Goal: Information Seeking & Learning: Find specific fact

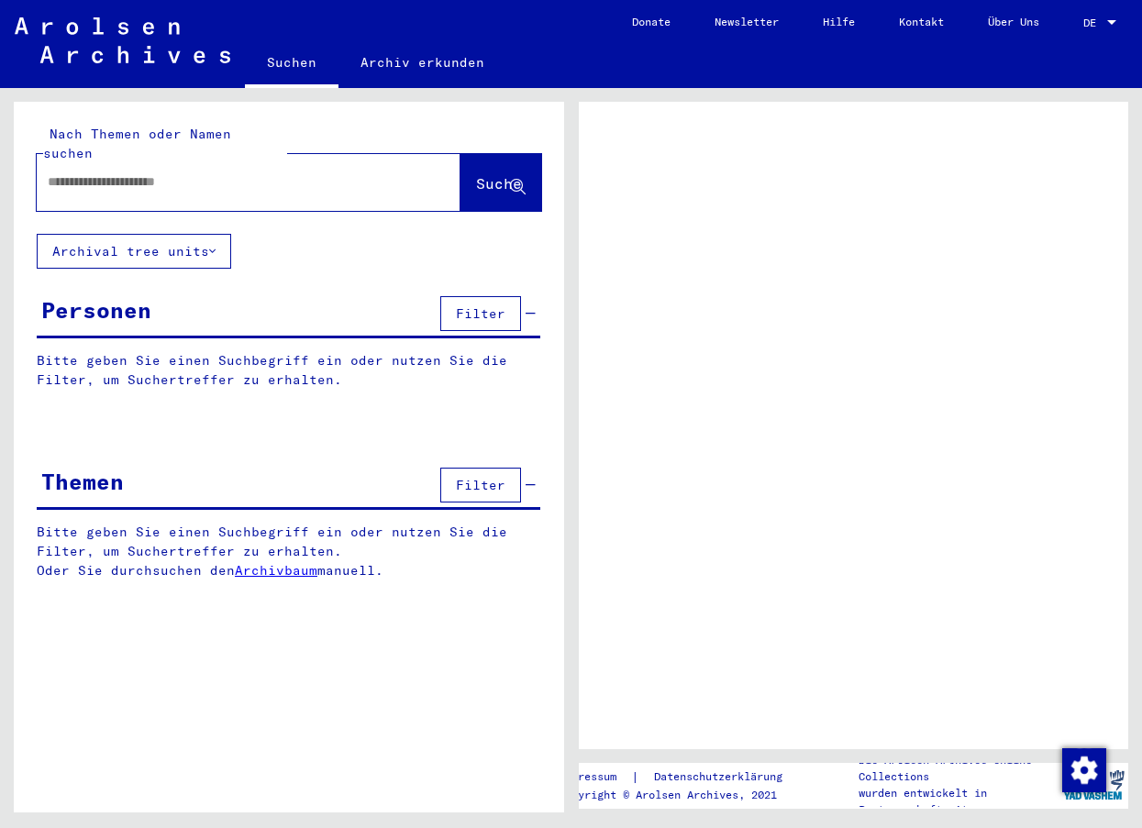
click at [223, 172] on input "text" at bounding box center [232, 181] width 369 height 19
type input "******"
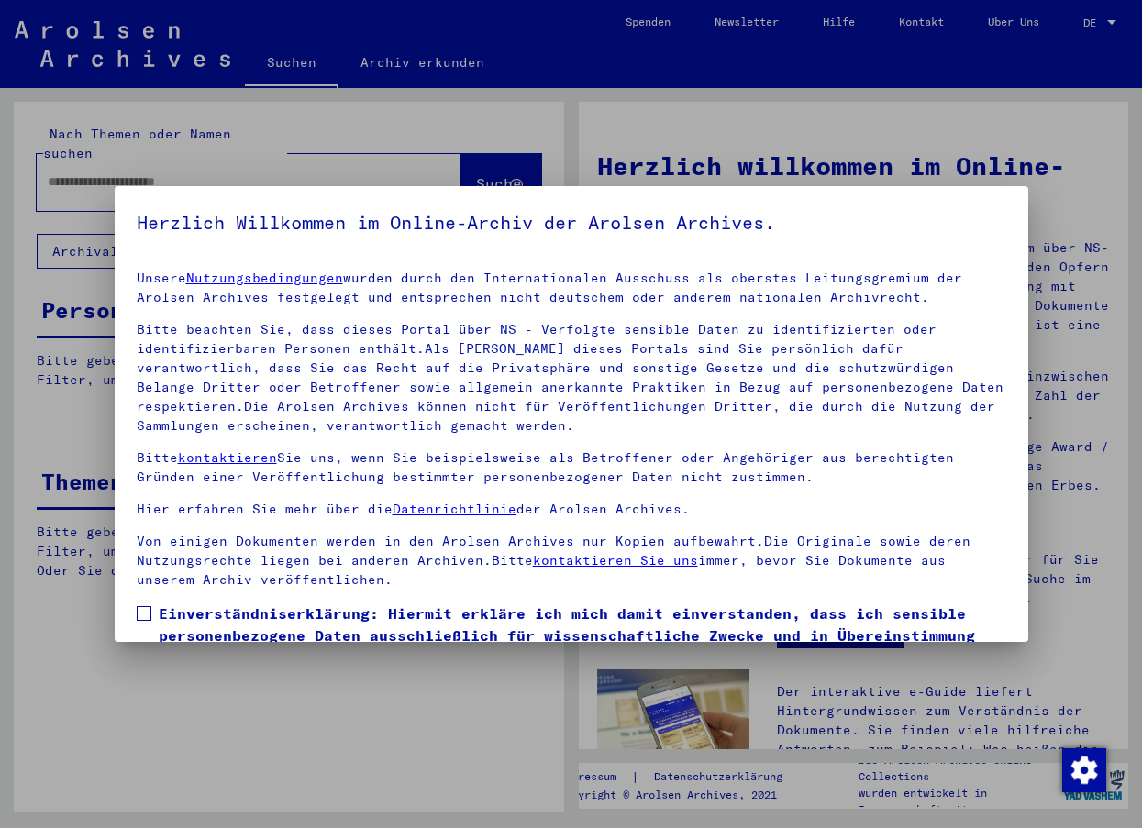
click at [140, 613] on span at bounding box center [144, 613] width 15 height 15
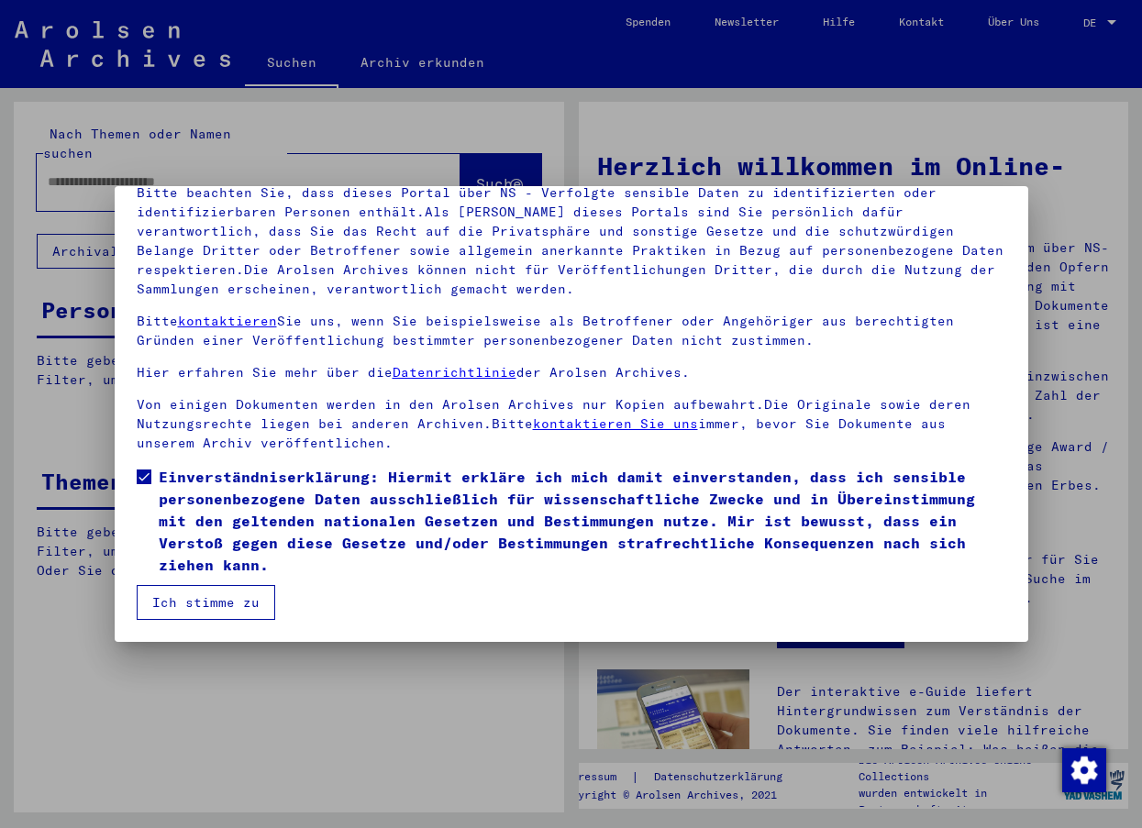
click at [148, 605] on button "Ich stimme zu" at bounding box center [206, 602] width 139 height 35
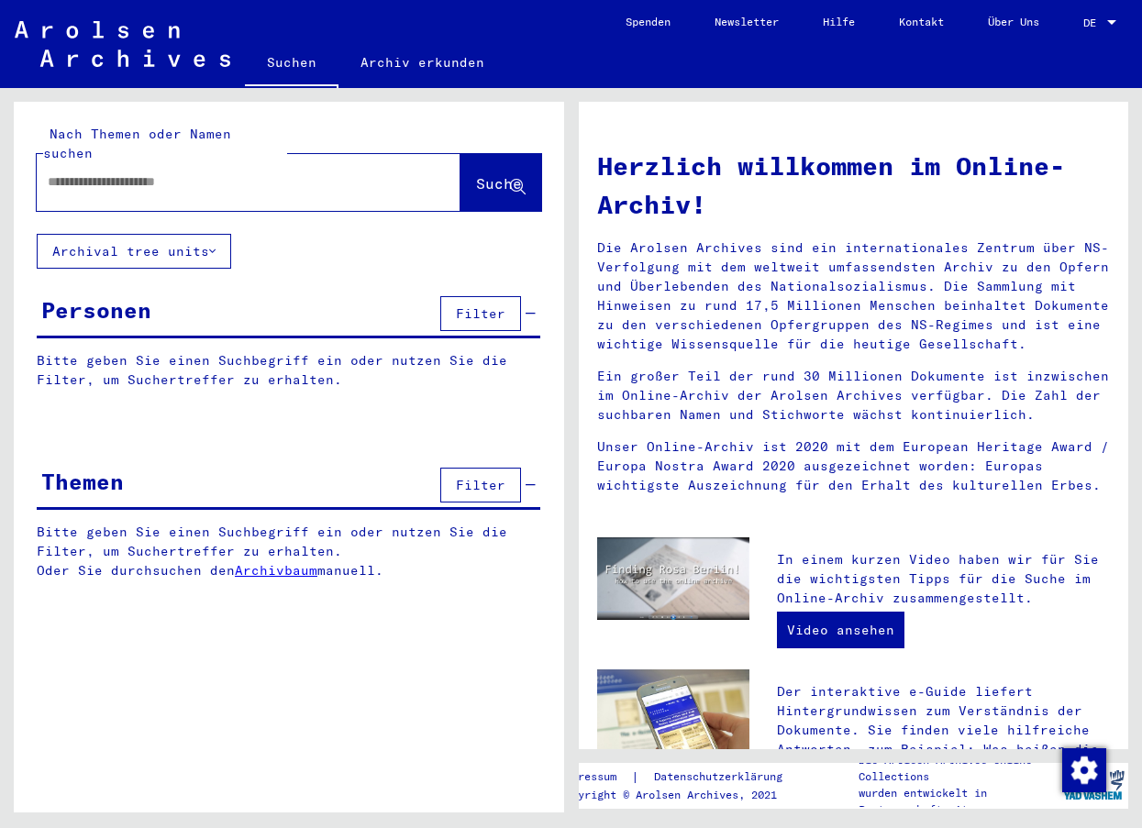
click at [205, 172] on input "text" at bounding box center [227, 181] width 358 height 19
click at [476, 174] on span "Suche" at bounding box center [499, 183] width 46 height 18
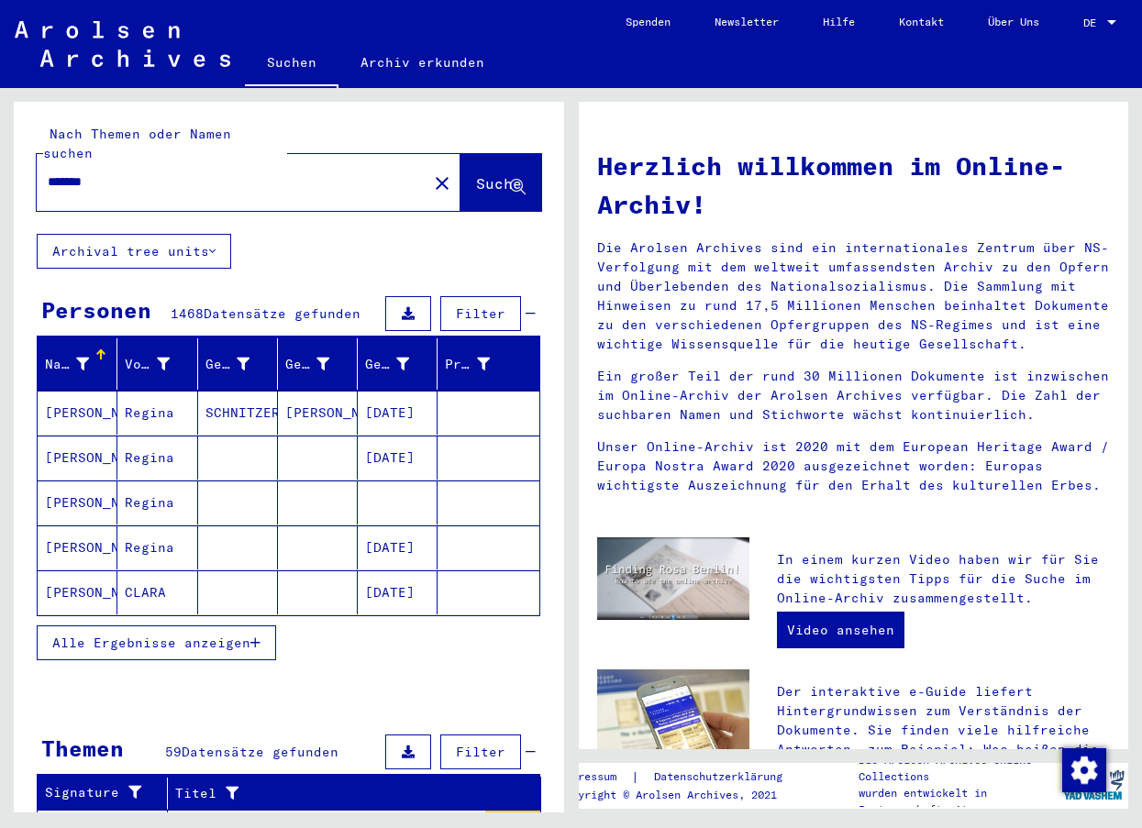
click at [120, 172] on input "*******" at bounding box center [227, 181] width 358 height 19
click at [48, 172] on input "*******" at bounding box center [227, 181] width 358 height 19
click at [476, 174] on span "Suche" at bounding box center [499, 183] width 46 height 18
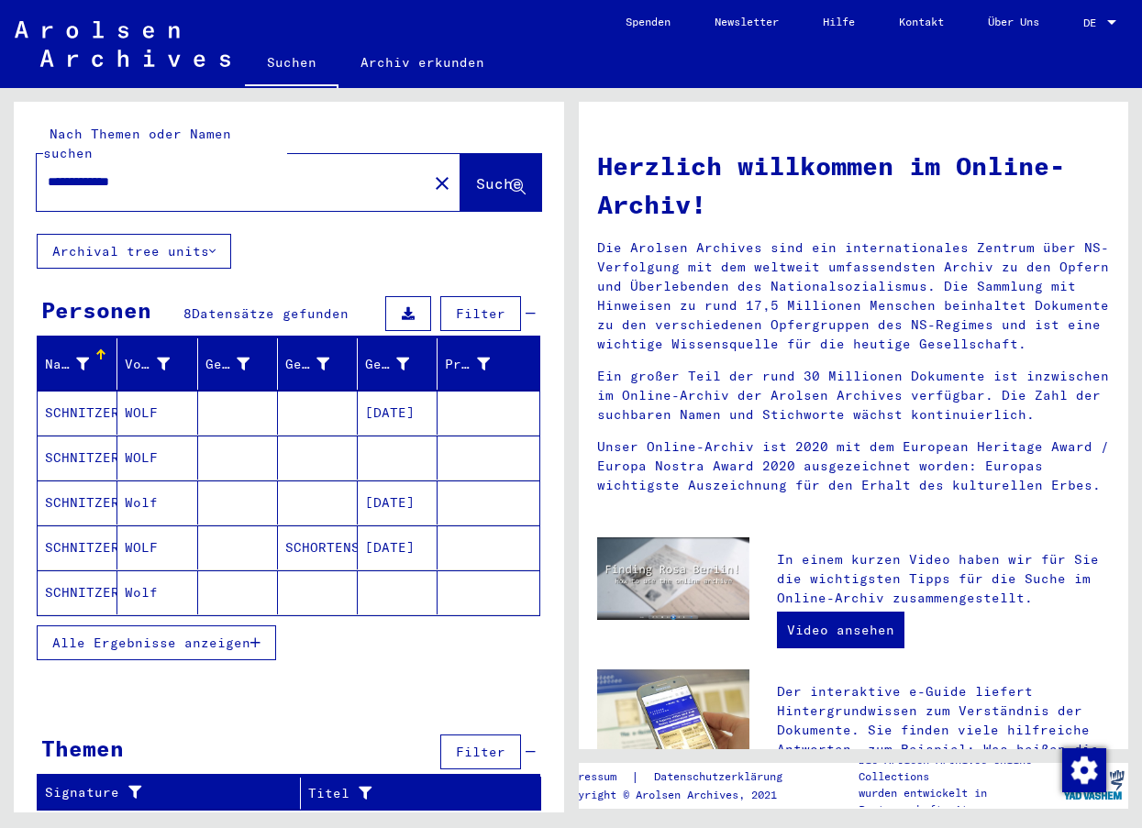
click at [72, 172] on input "**********" at bounding box center [227, 181] width 358 height 19
click at [476, 174] on span "Suche" at bounding box center [499, 183] width 46 height 18
click at [74, 391] on mat-cell "[PERSON_NAME]" at bounding box center [78, 413] width 80 height 44
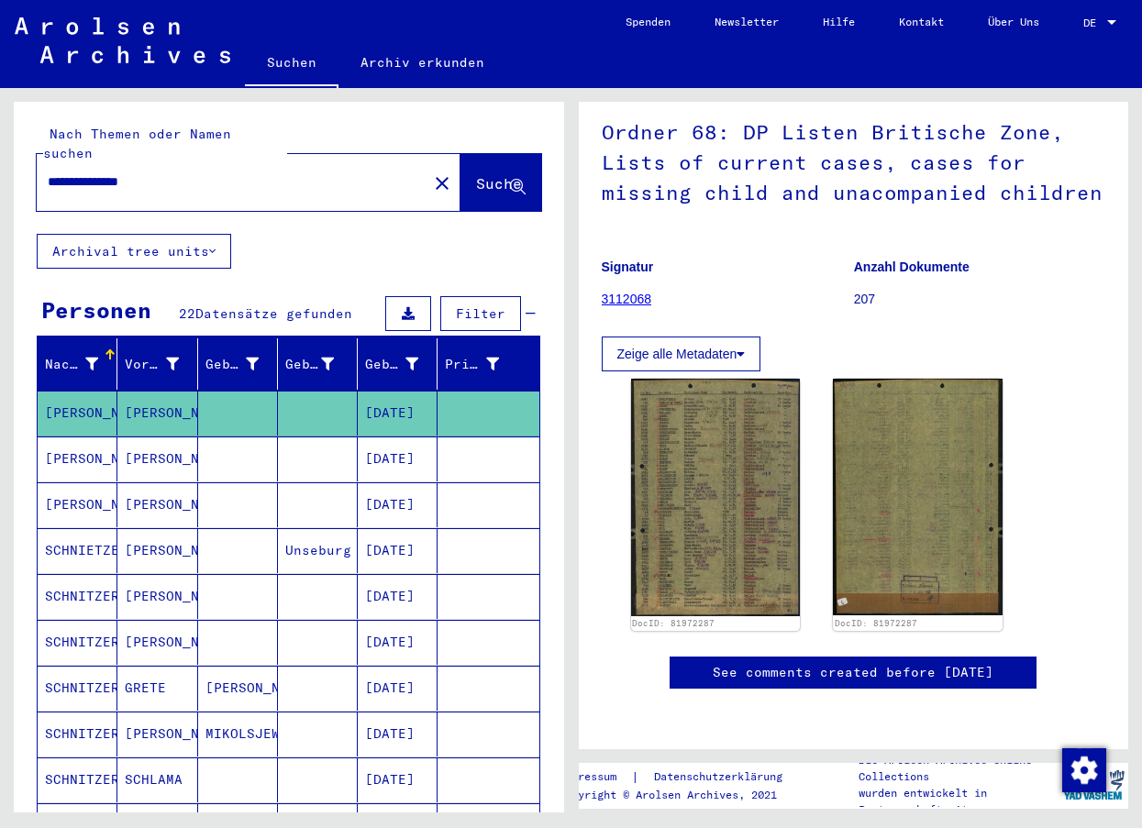
scroll to position [275, 0]
click at [64, 444] on mat-cell "[PERSON_NAME]" at bounding box center [78, 459] width 80 height 45
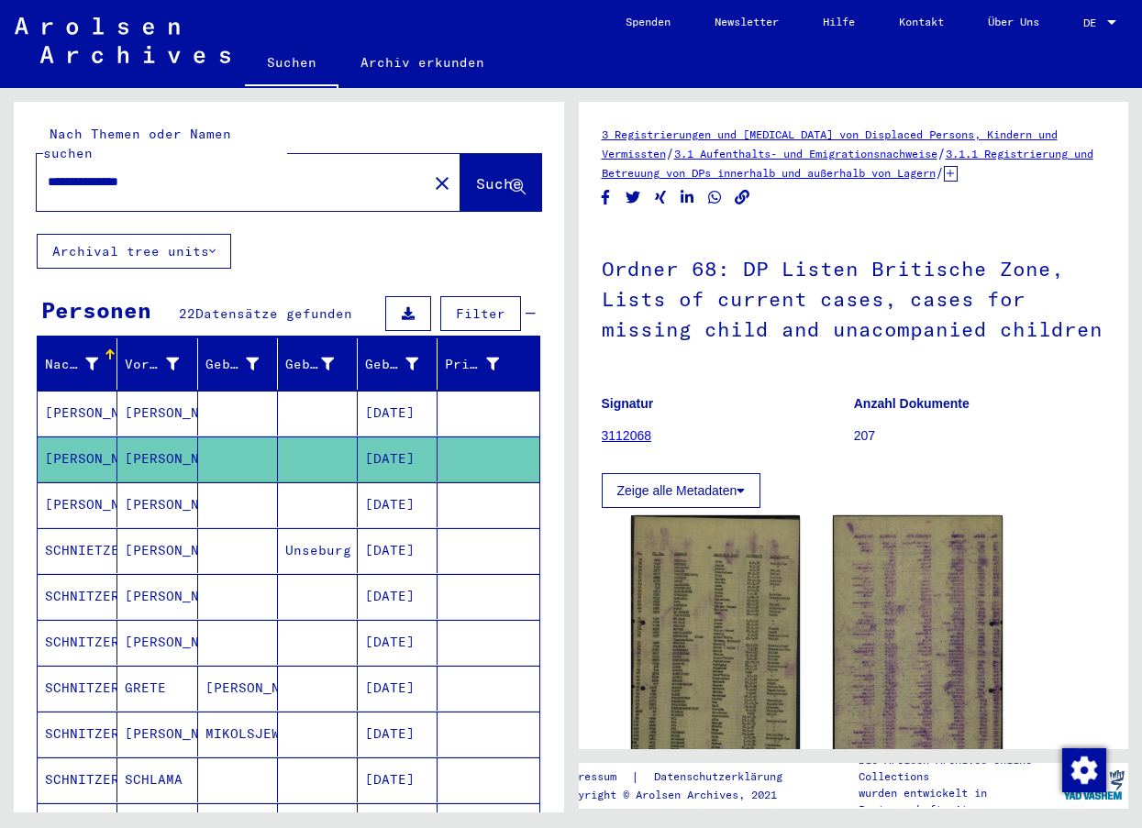
click at [70, 487] on mat-cell "[PERSON_NAME]" at bounding box center [78, 505] width 80 height 45
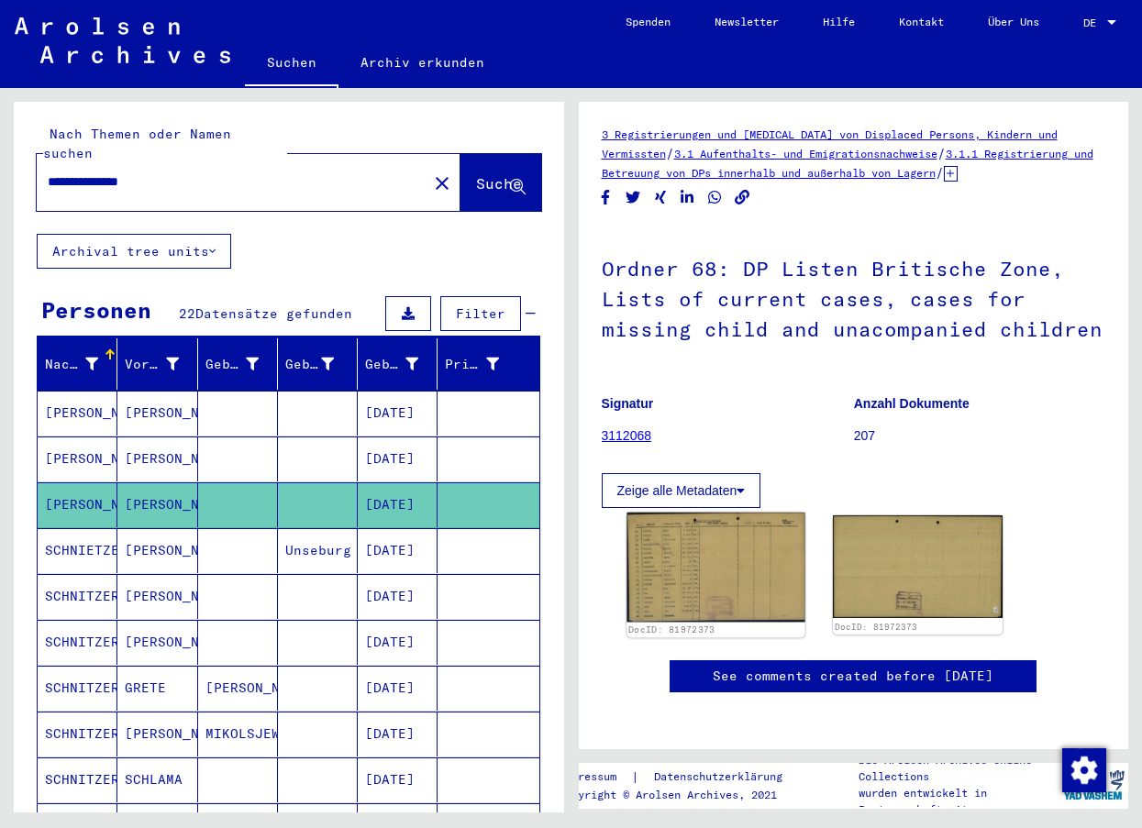
click at [690, 578] on img at bounding box center [716, 567] width 178 height 109
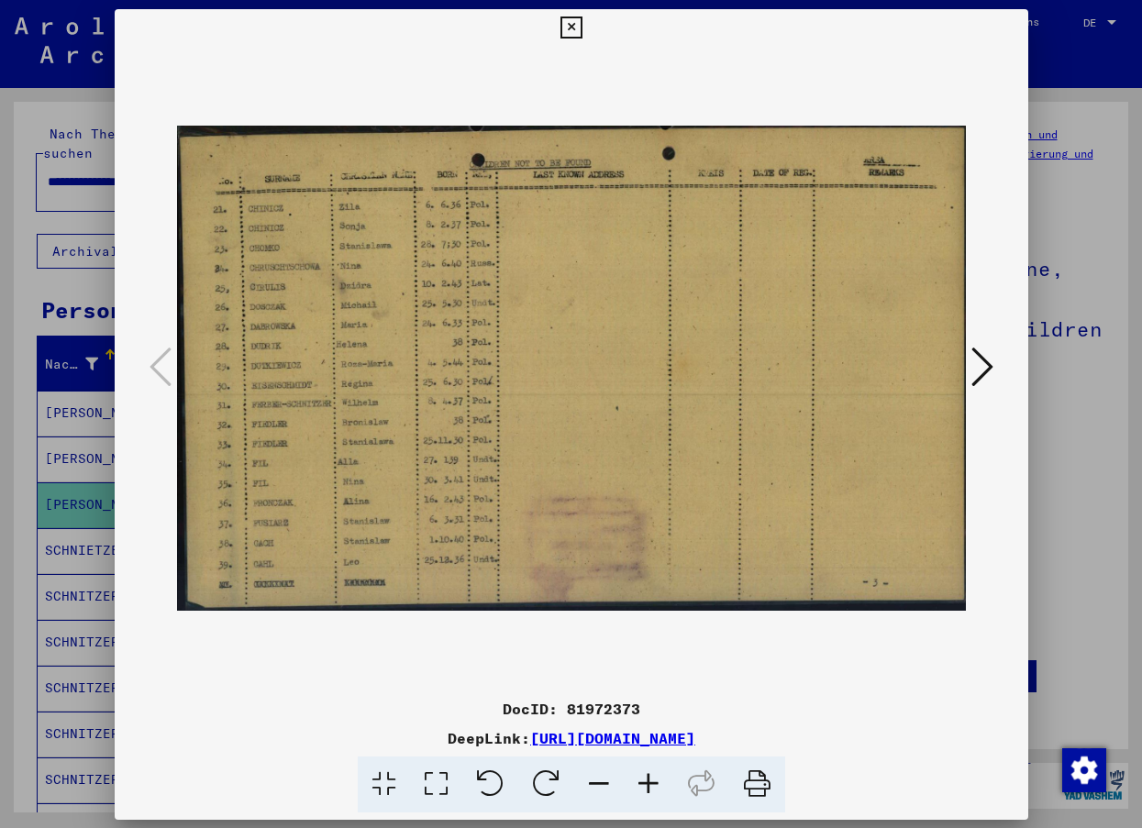
click at [690, 578] on img at bounding box center [571, 368] width 789 height 645
click at [980, 364] on icon at bounding box center [982, 367] width 22 height 44
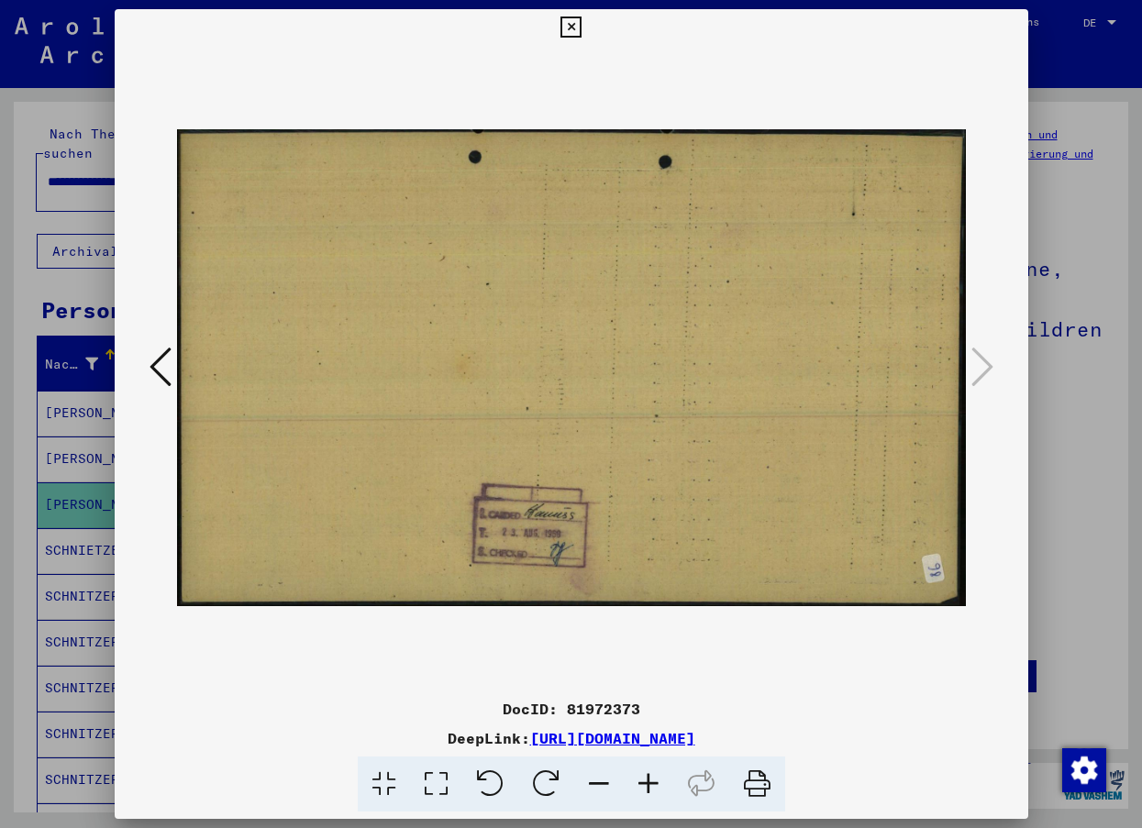
click at [162, 365] on icon at bounding box center [161, 367] width 22 height 44
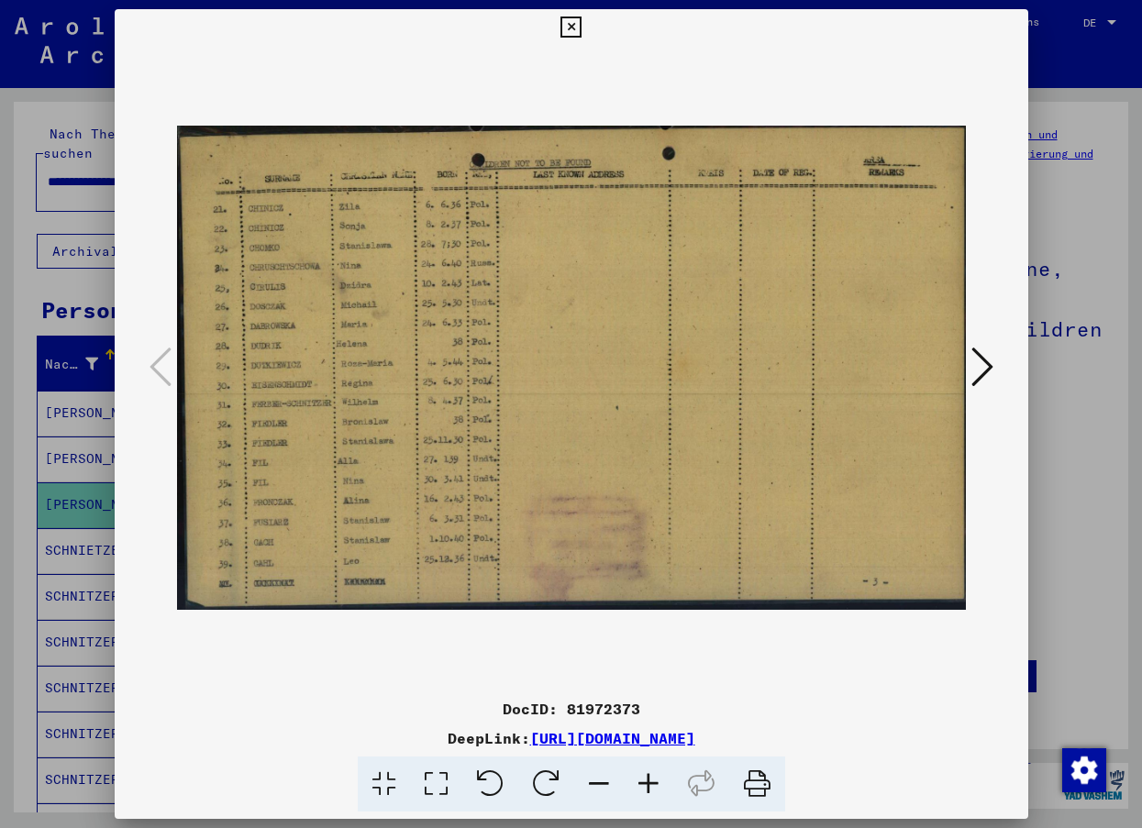
click at [565, 20] on icon at bounding box center [570, 28] width 21 height 22
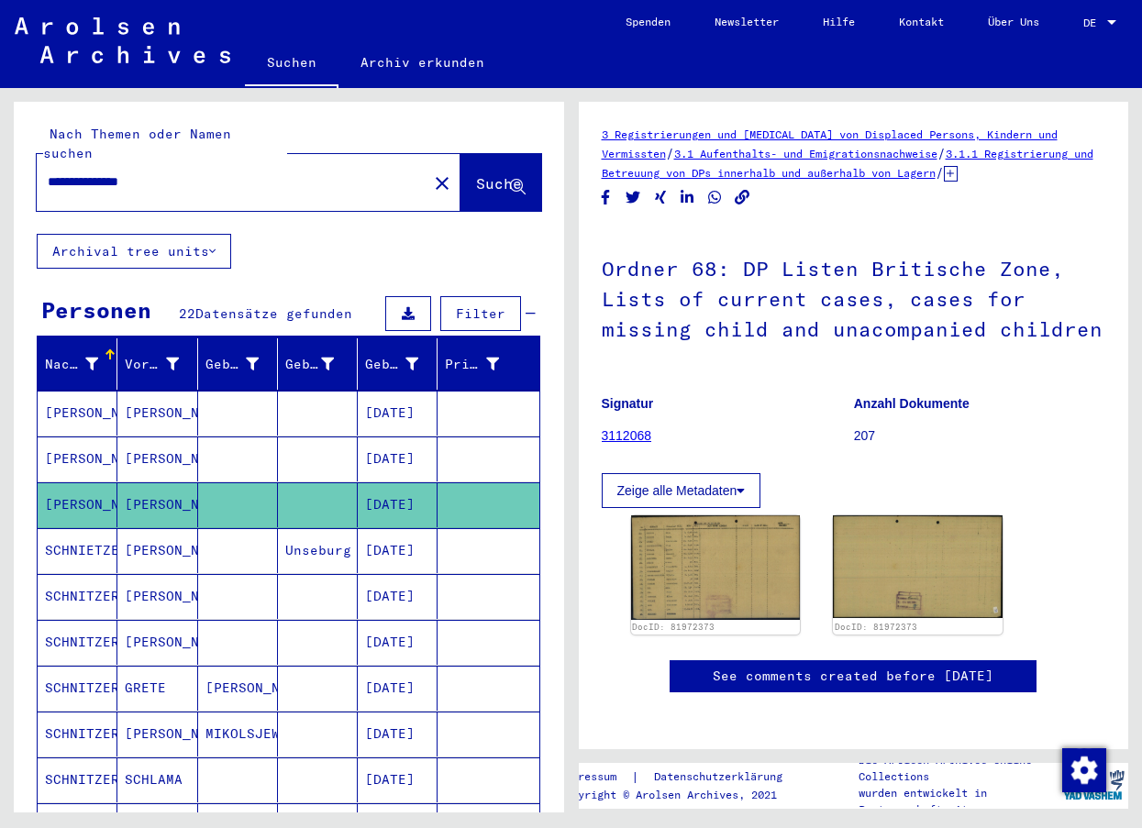
click at [146, 397] on mat-cell "[PERSON_NAME]" at bounding box center [157, 413] width 80 height 45
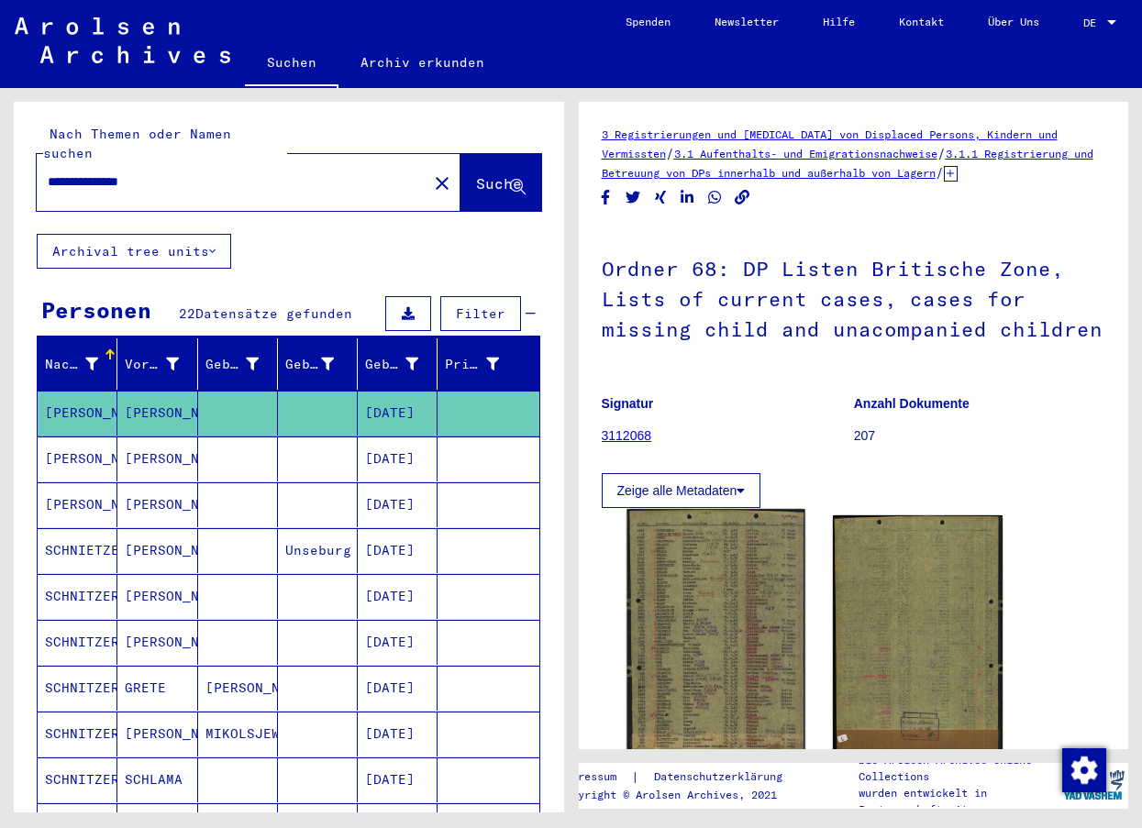
click at [726, 636] on img at bounding box center [716, 633] width 178 height 249
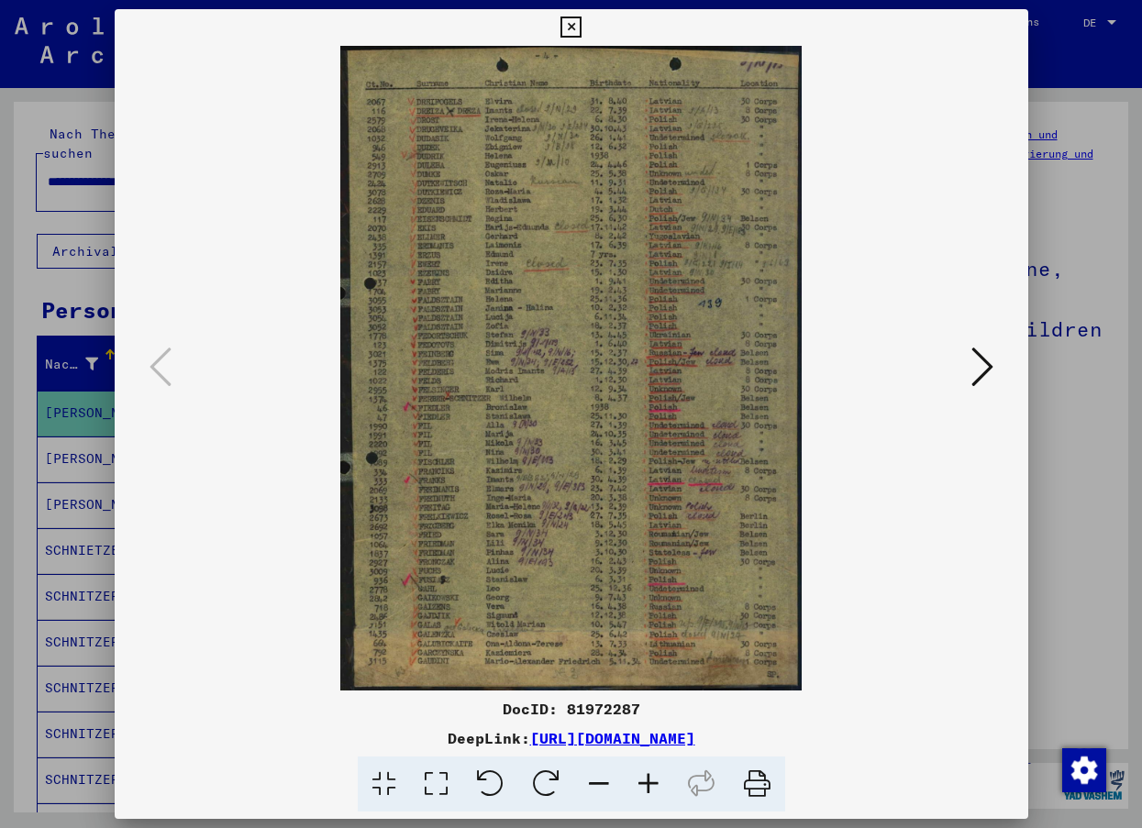
click at [974, 373] on icon at bounding box center [982, 367] width 22 height 44
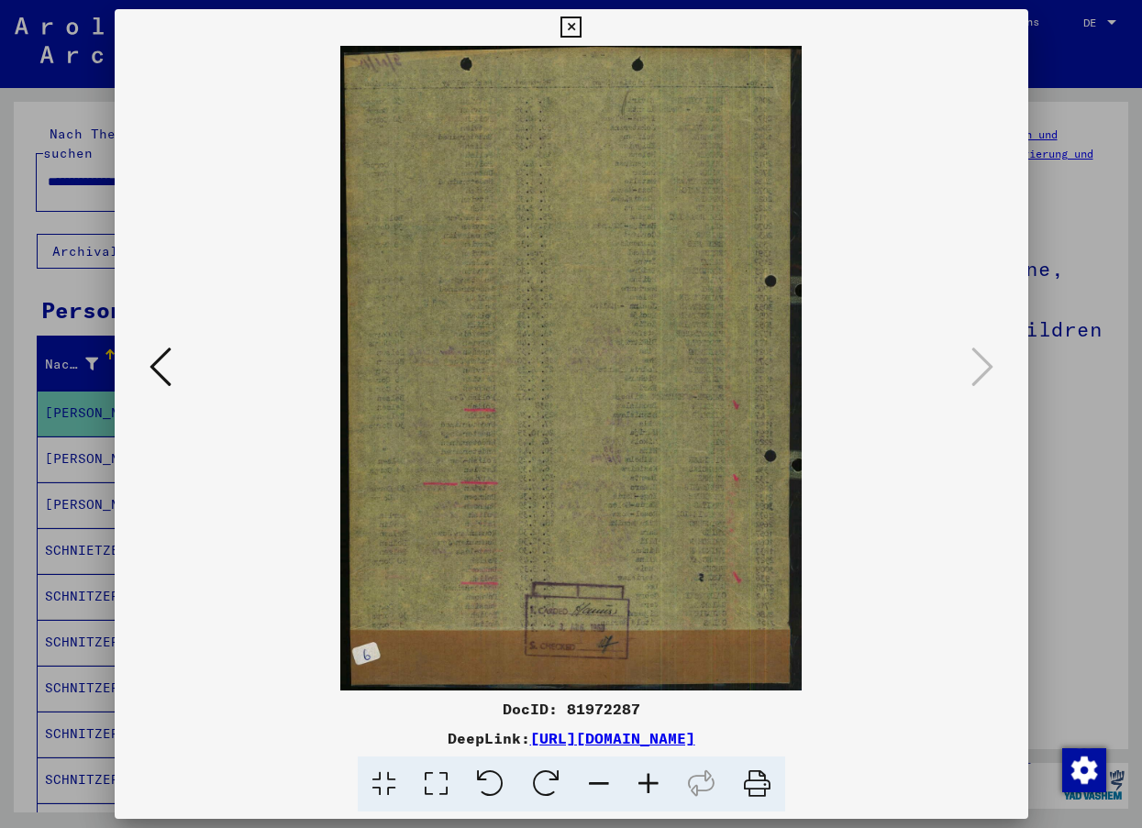
click at [159, 361] on icon at bounding box center [161, 367] width 22 height 44
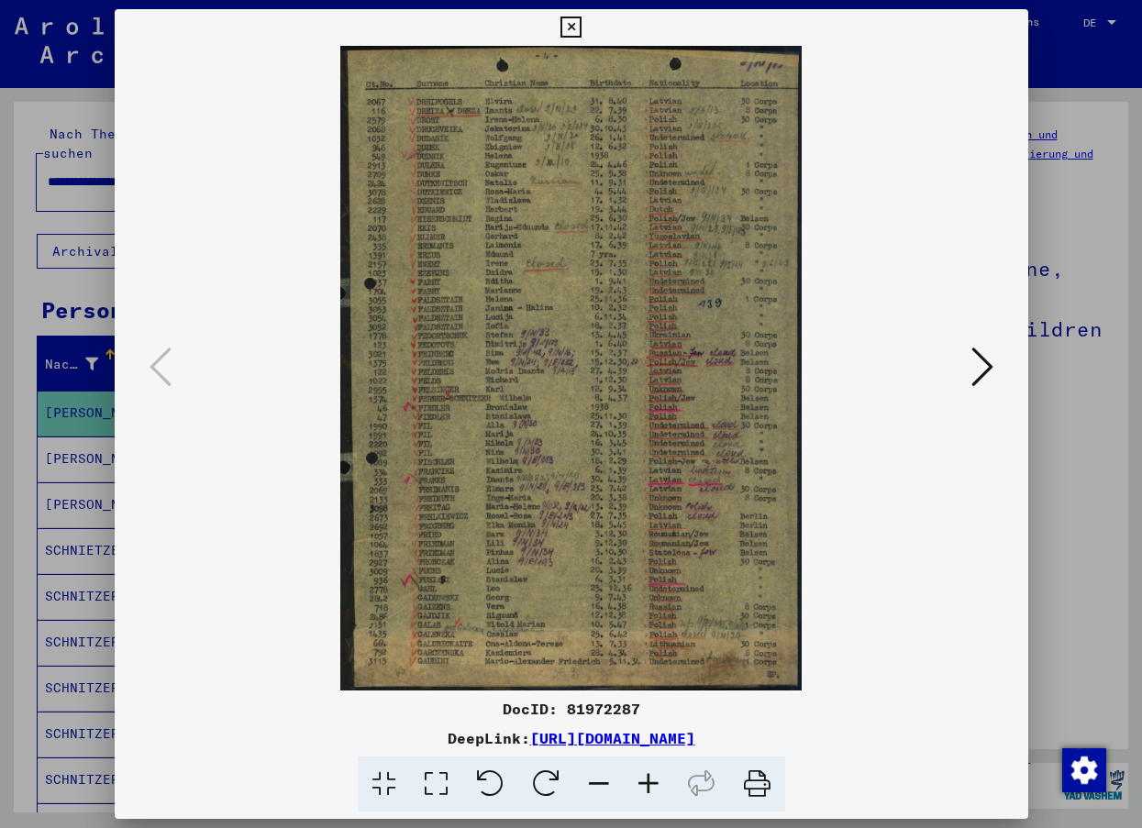
click at [568, 30] on icon at bounding box center [570, 28] width 21 height 22
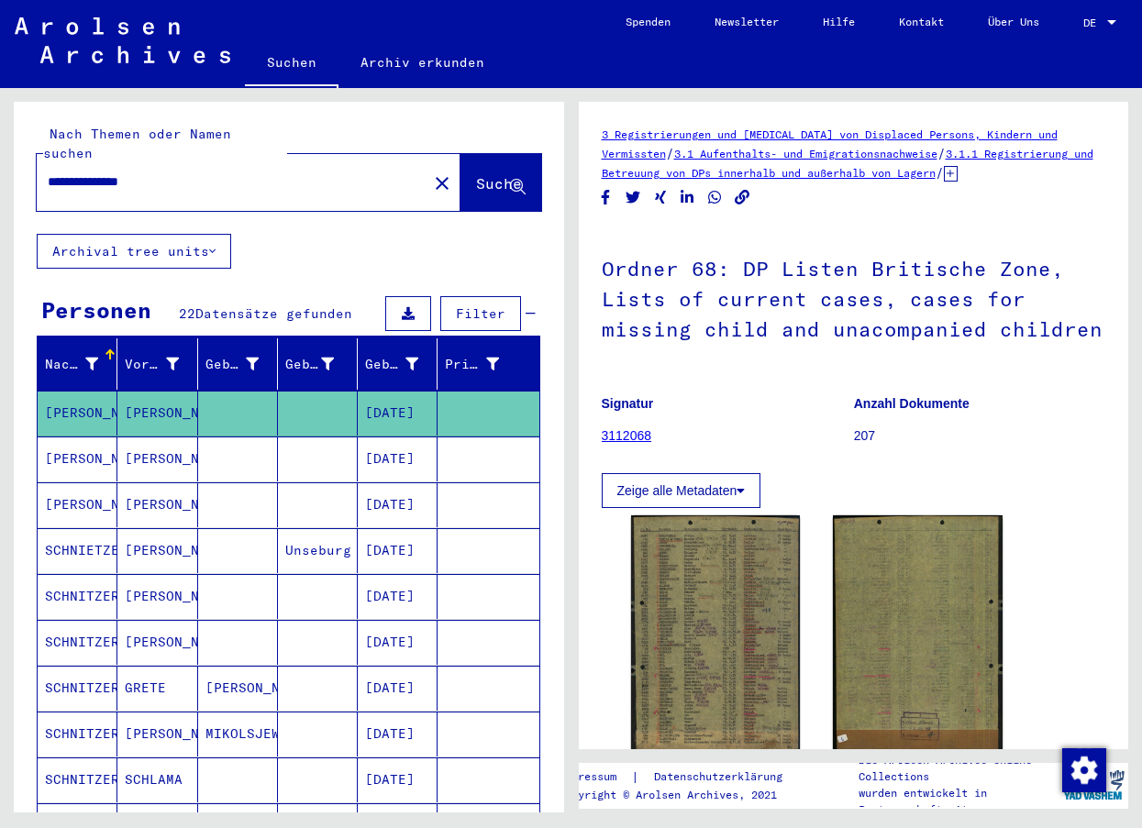
click at [86, 539] on mat-cell "SCHNIETZER" at bounding box center [78, 550] width 80 height 45
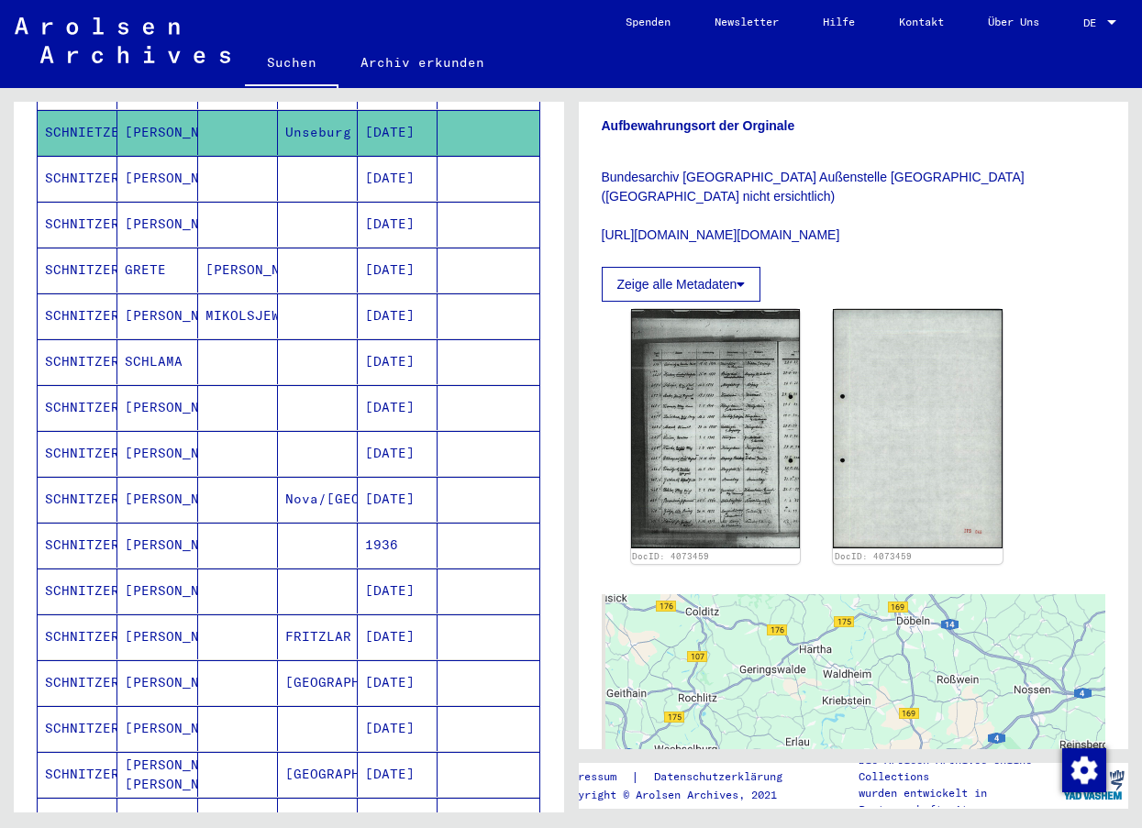
scroll to position [459, 0]
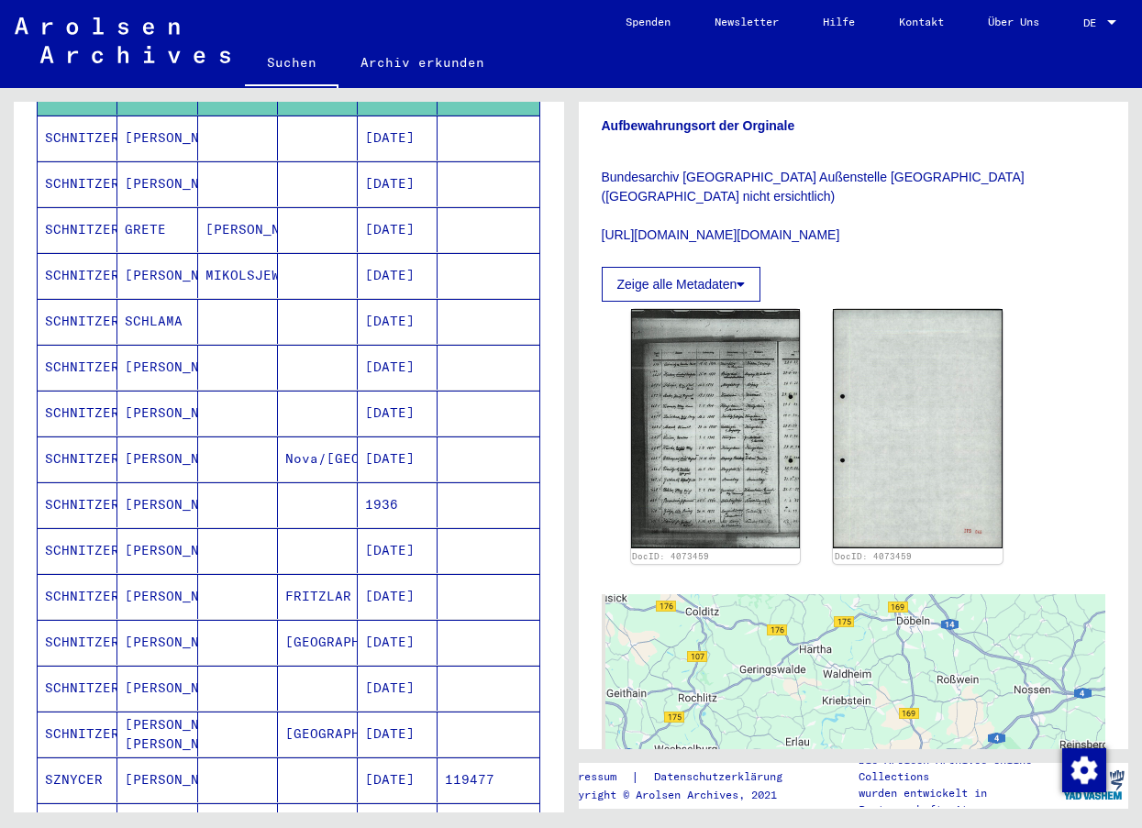
click at [76, 674] on mat-cell "SCHNITZER" at bounding box center [78, 688] width 80 height 45
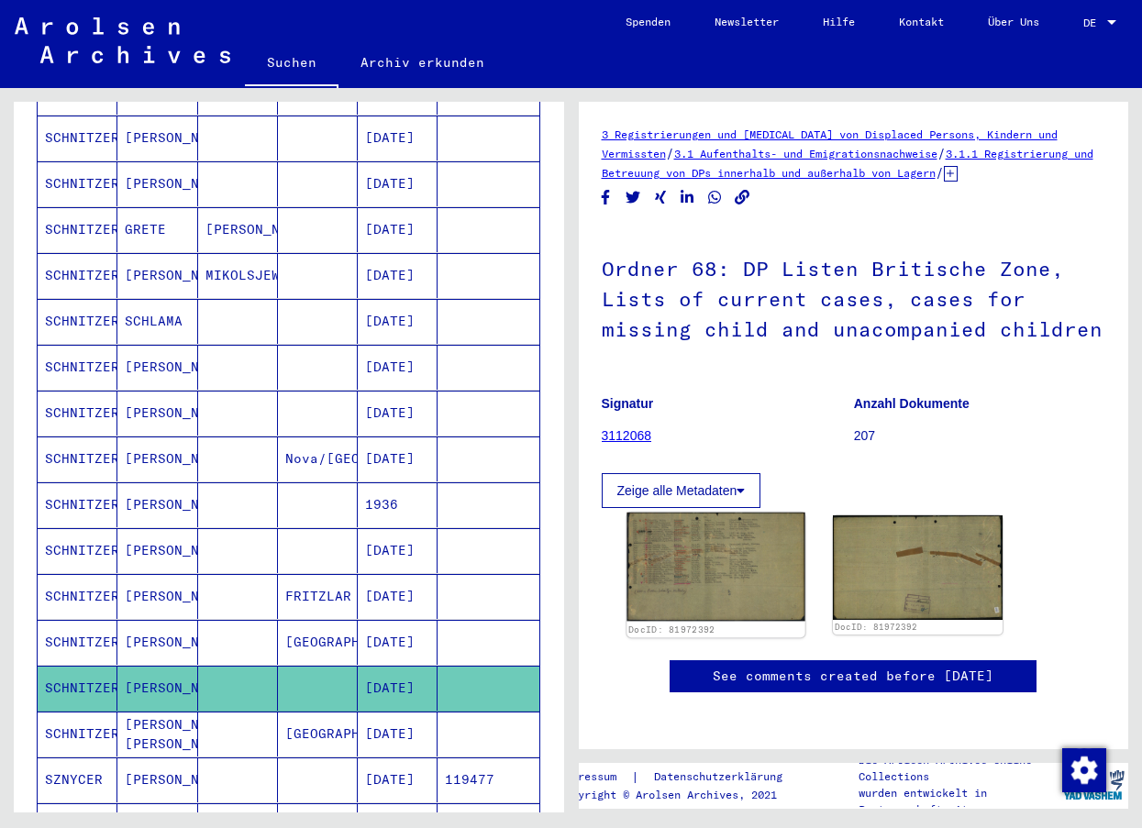
click at [736, 584] on img at bounding box center [716, 567] width 178 height 109
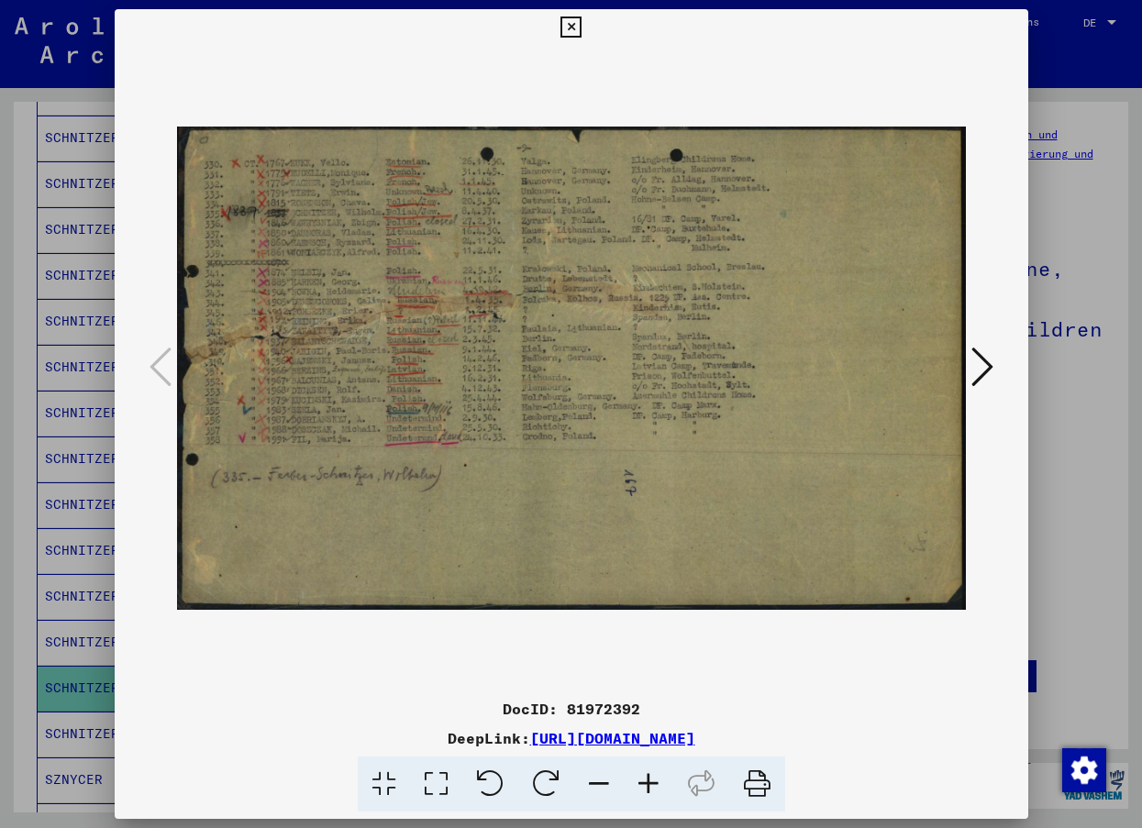
click at [565, 23] on icon at bounding box center [570, 28] width 21 height 22
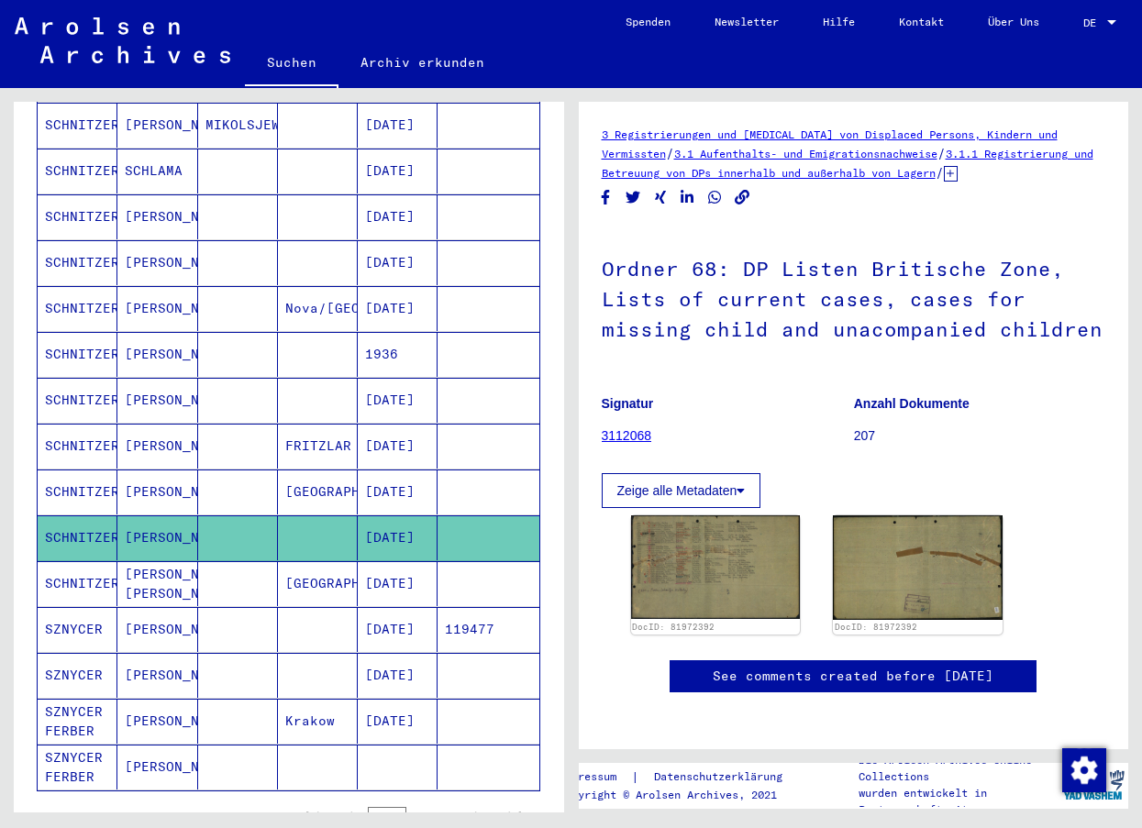
scroll to position [642, 0]
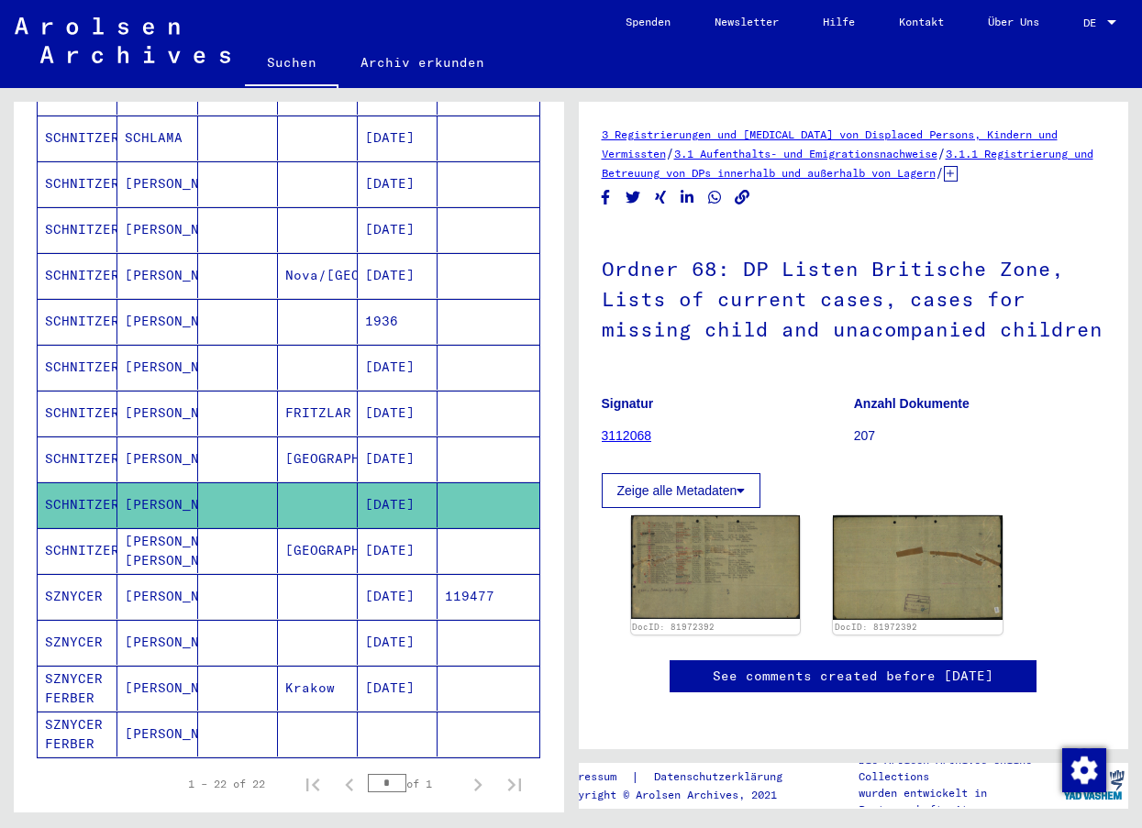
click at [82, 620] on mat-cell "SZNYCER" at bounding box center [78, 642] width 80 height 45
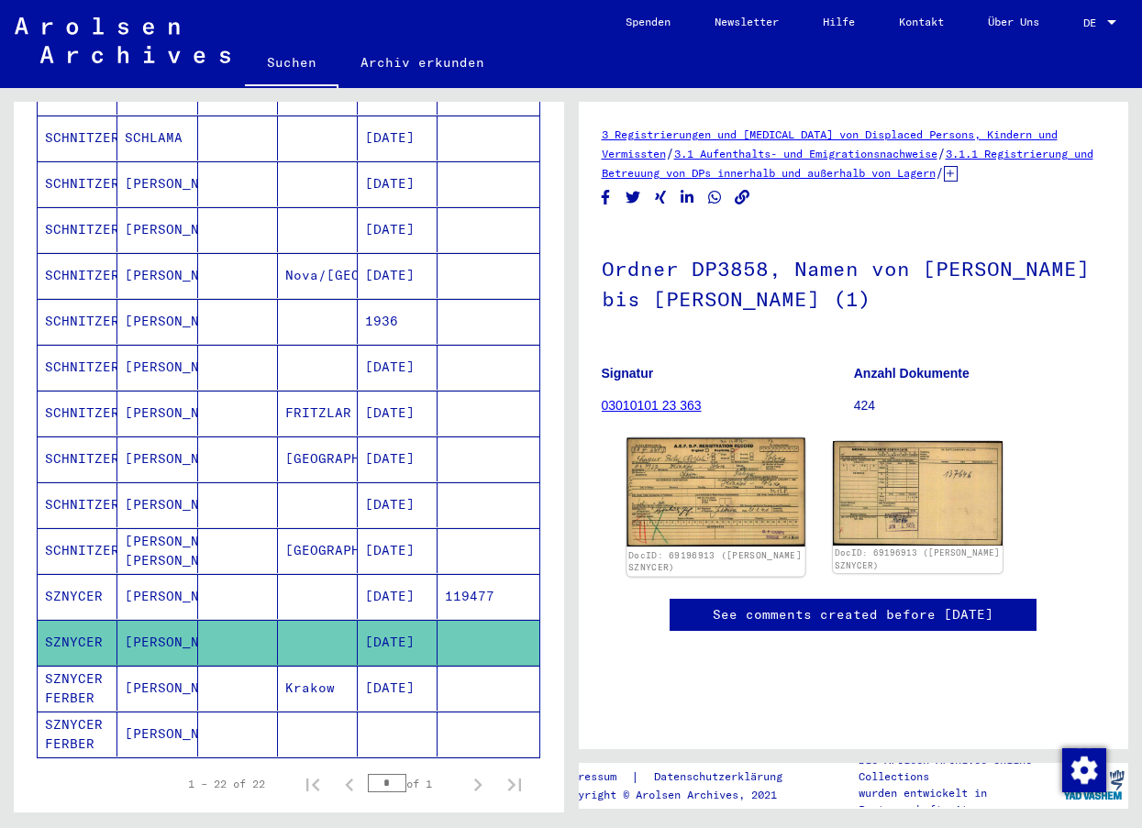
click at [720, 511] on img at bounding box center [716, 492] width 178 height 109
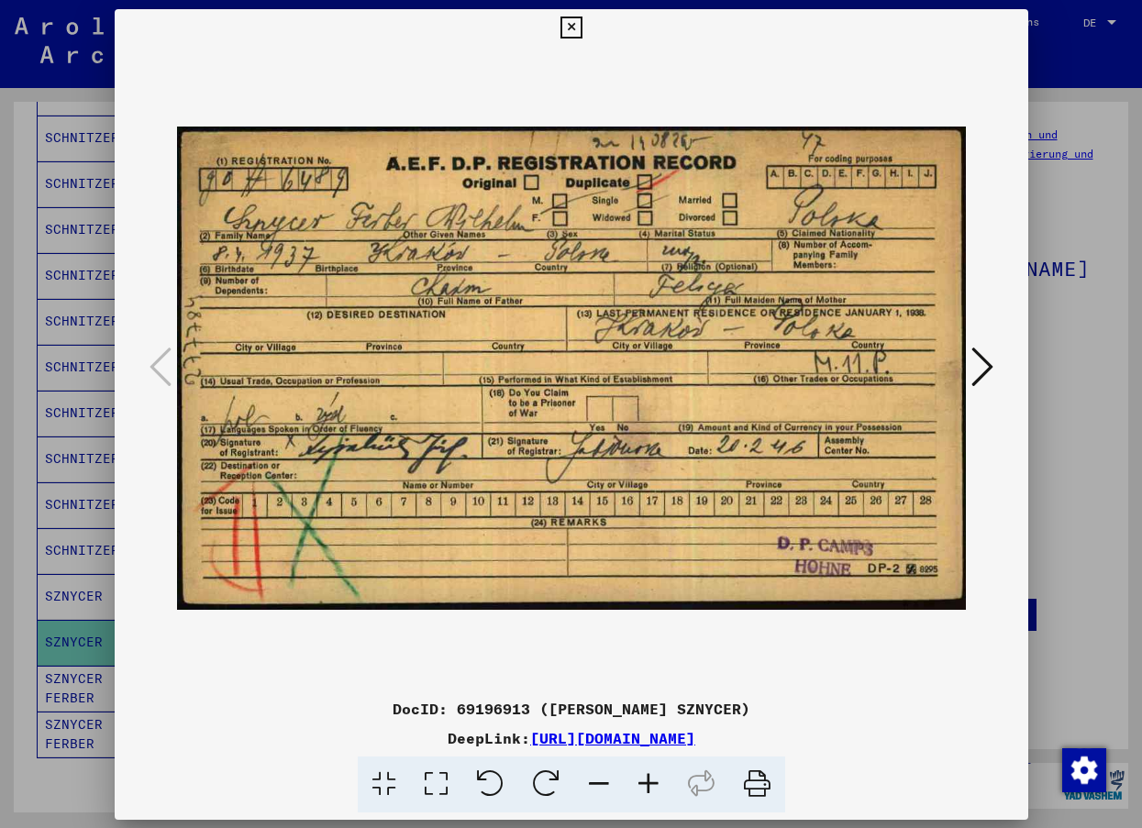
click at [720, 511] on img at bounding box center [571, 368] width 789 height 645
click at [979, 368] on icon at bounding box center [982, 367] width 22 height 44
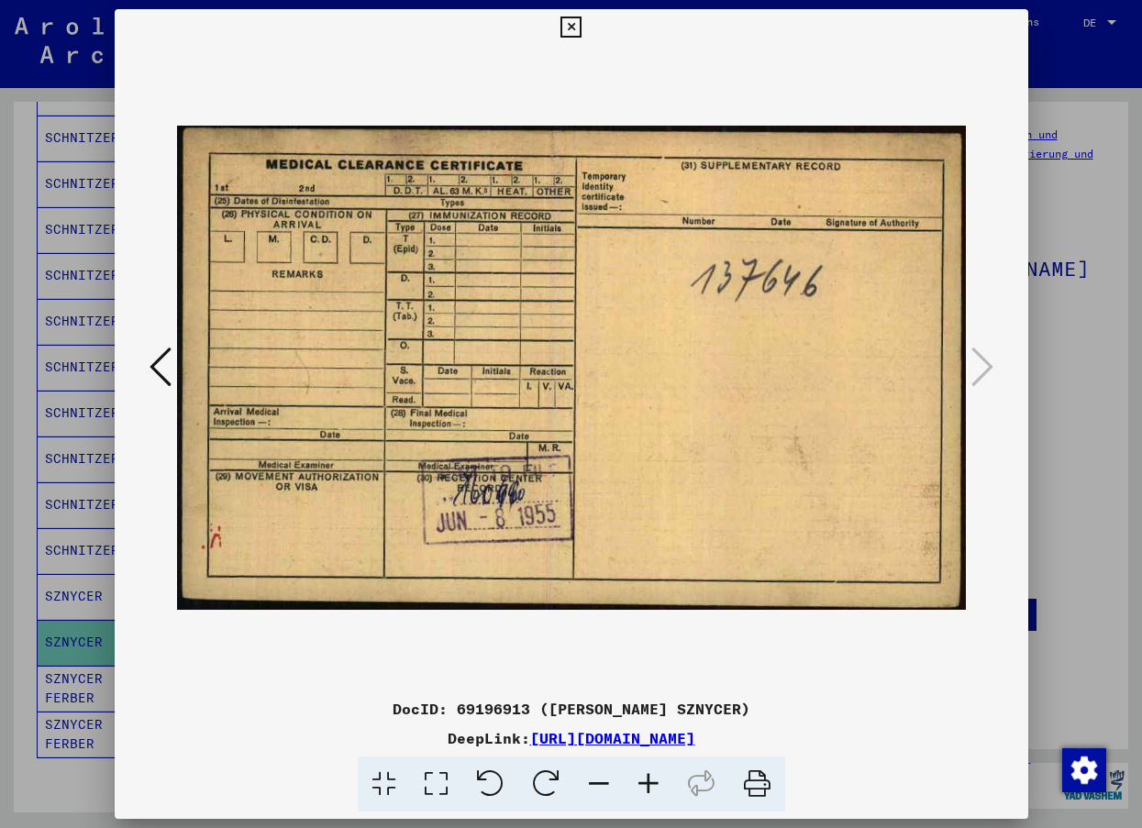
click at [165, 362] on icon at bounding box center [161, 367] width 22 height 44
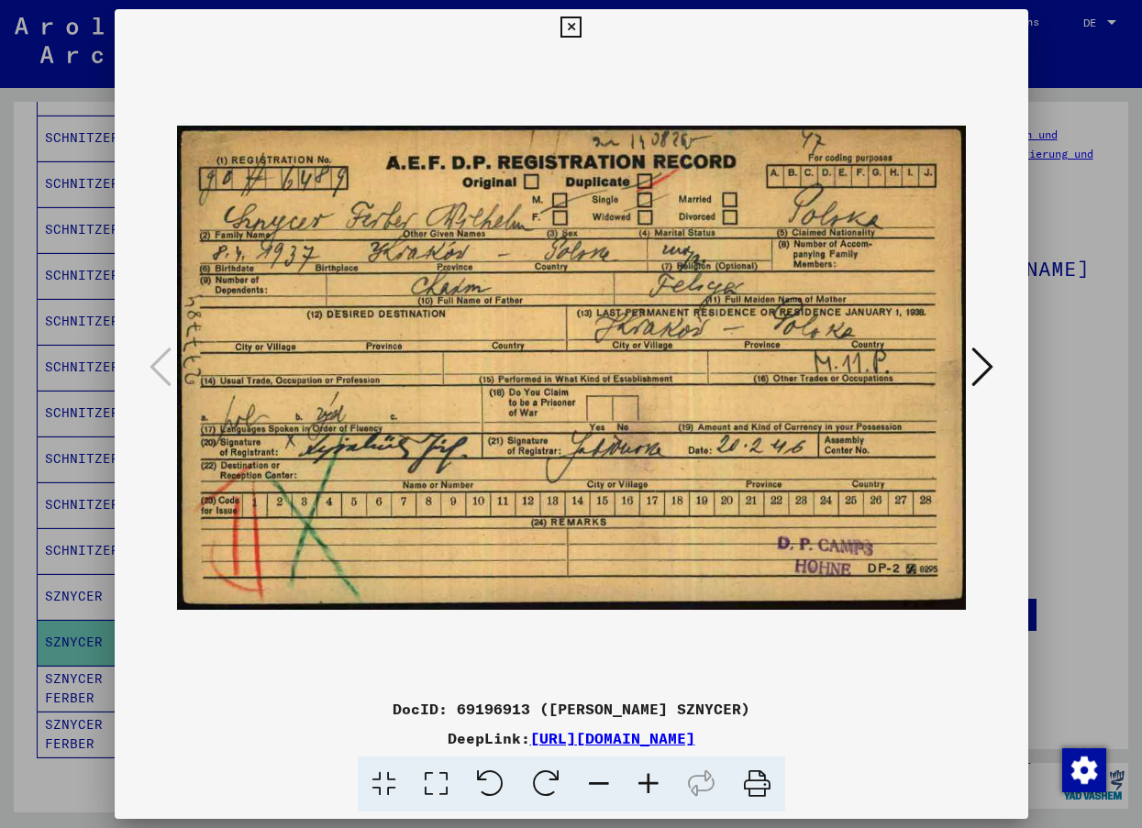
click at [570, 25] on icon at bounding box center [570, 28] width 21 height 22
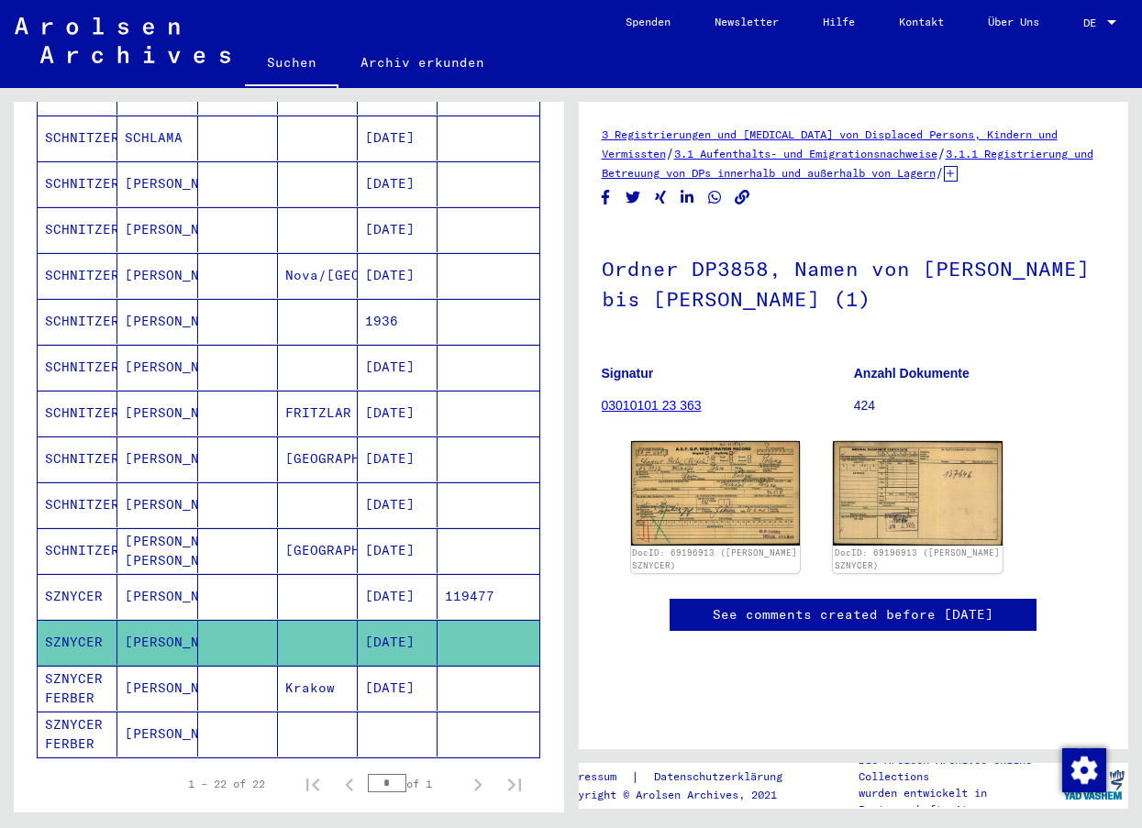
click at [94, 670] on mat-cell "SZNYCER FERBER" at bounding box center [78, 688] width 80 height 45
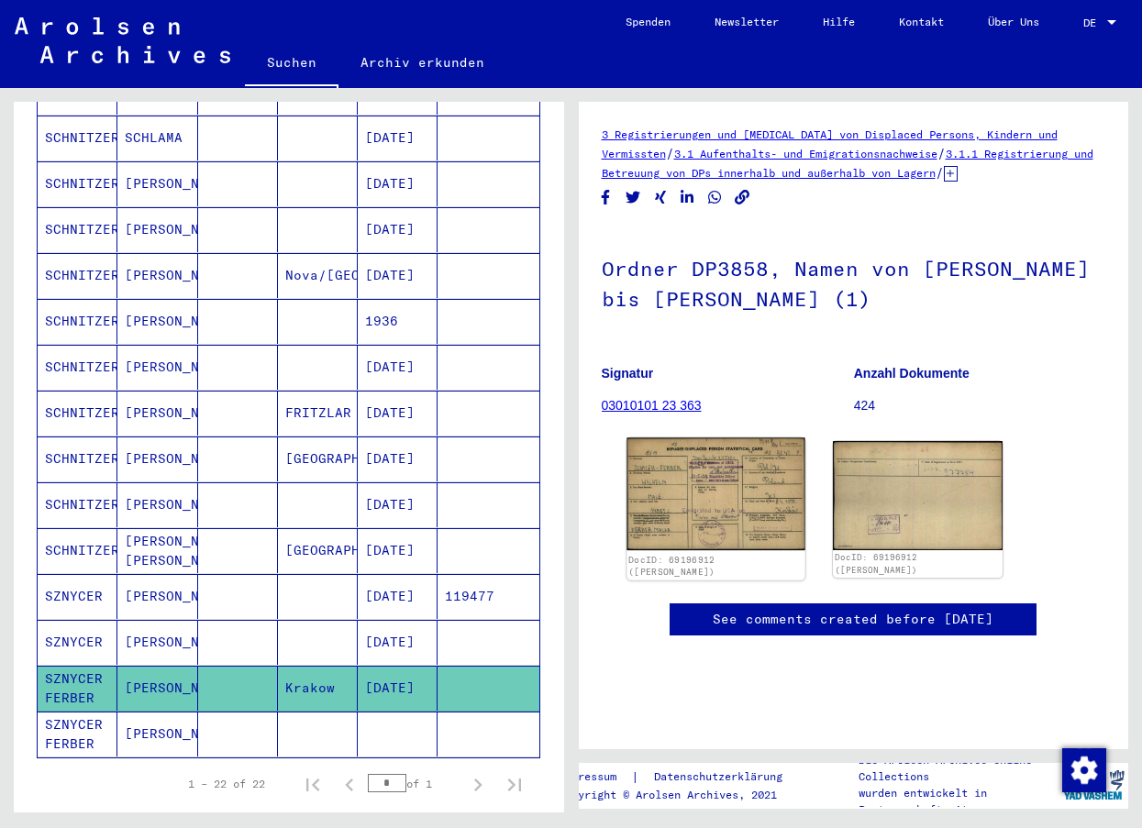
click at [689, 508] on img at bounding box center [716, 494] width 178 height 113
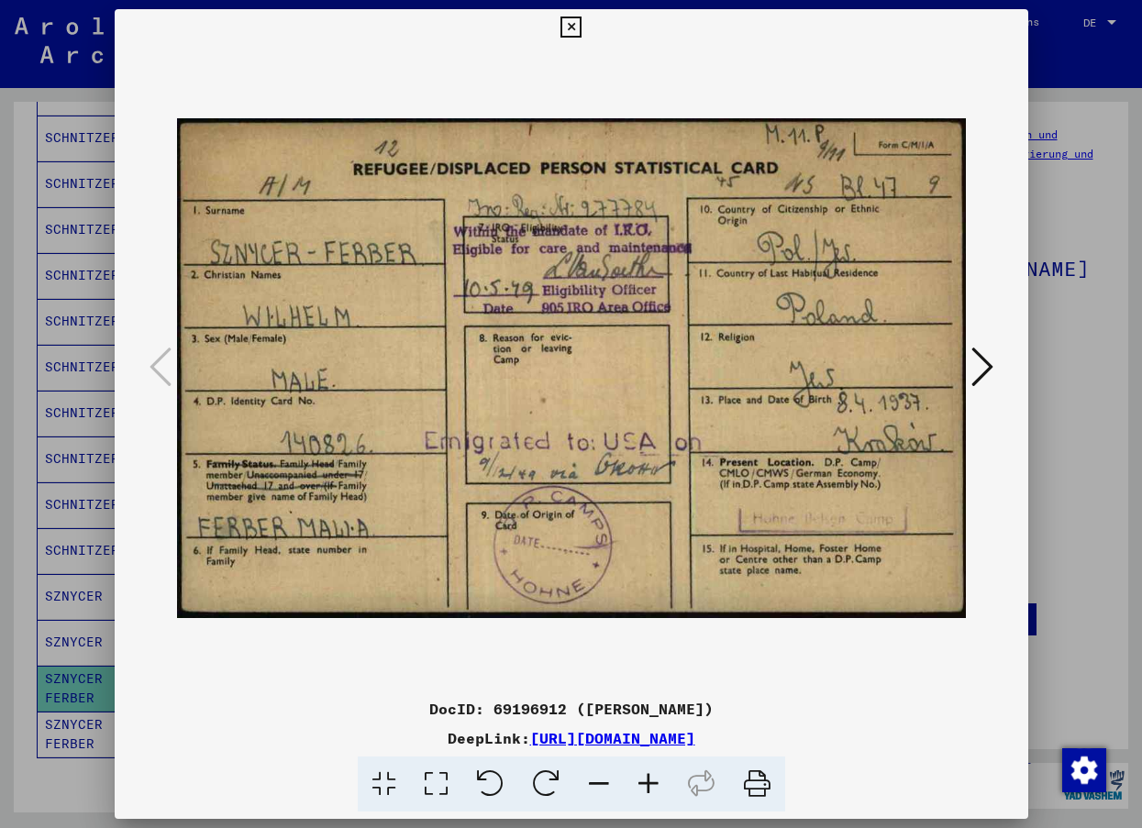
click at [689, 508] on img at bounding box center [571, 368] width 789 height 645
click at [982, 361] on icon at bounding box center [982, 367] width 22 height 44
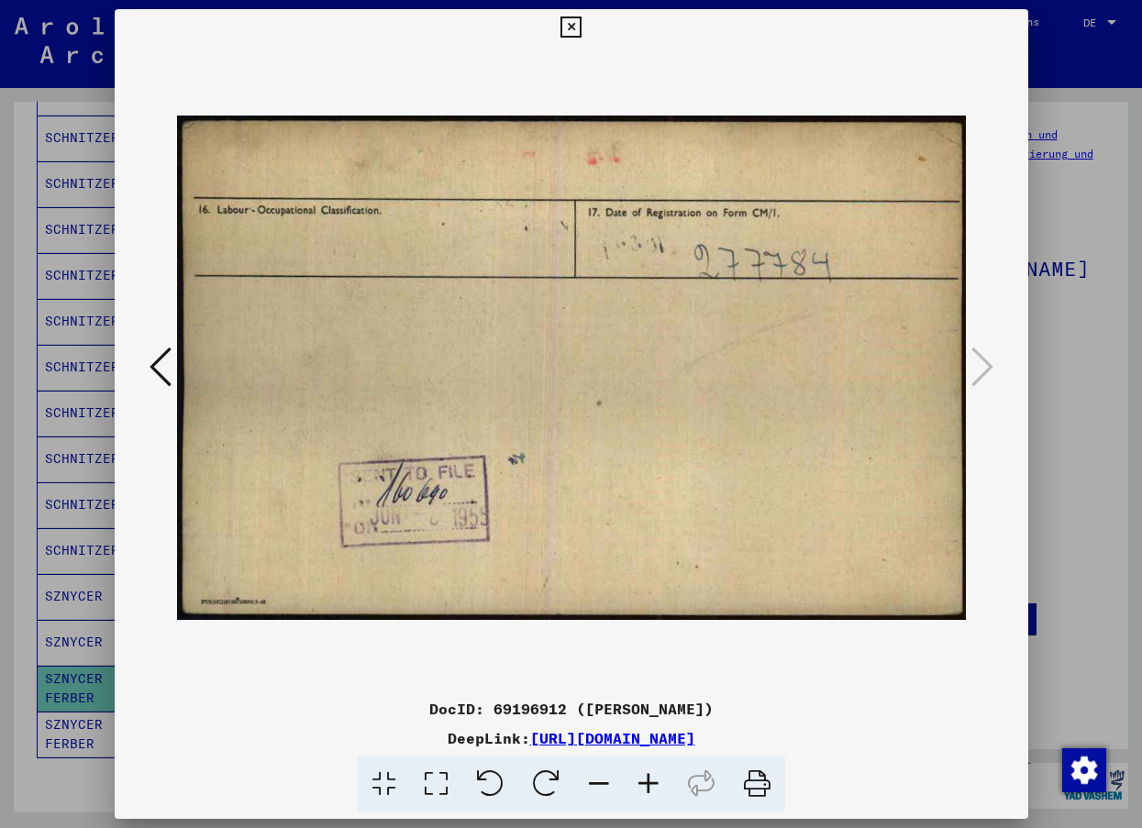
click at [157, 369] on icon at bounding box center [161, 367] width 22 height 44
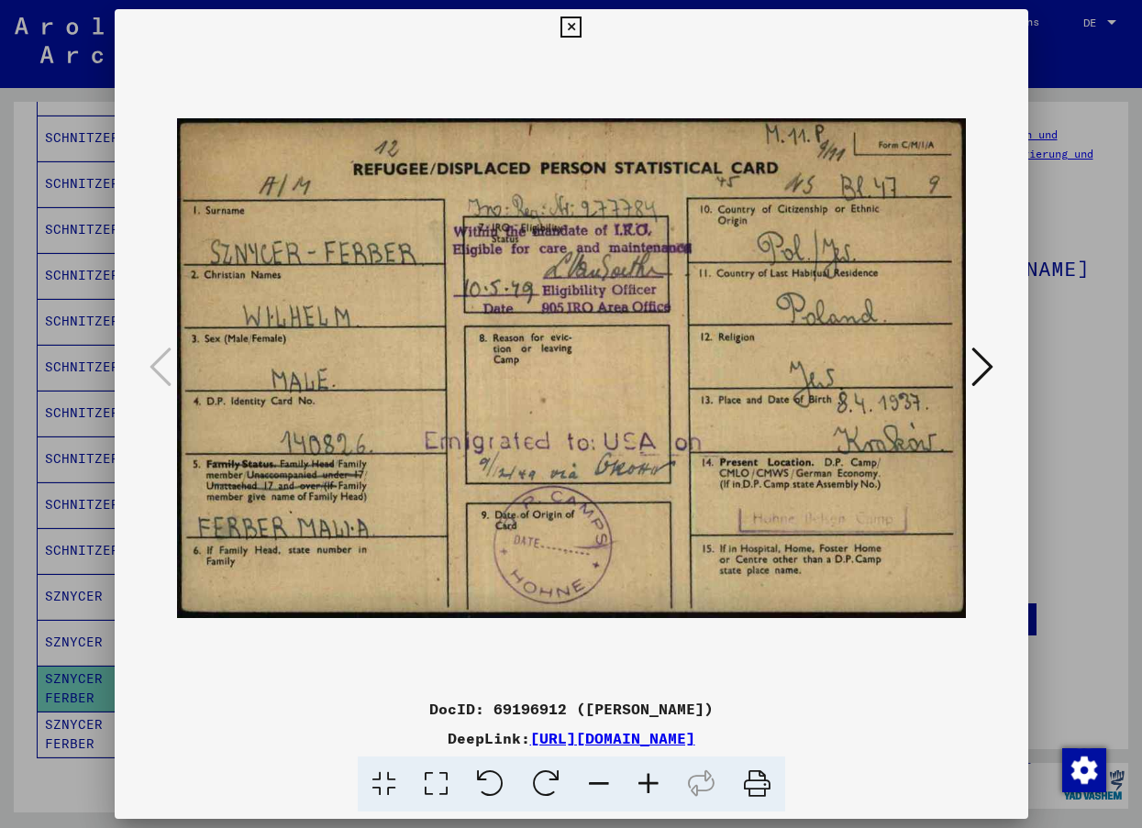
click at [574, 24] on icon at bounding box center [570, 28] width 21 height 22
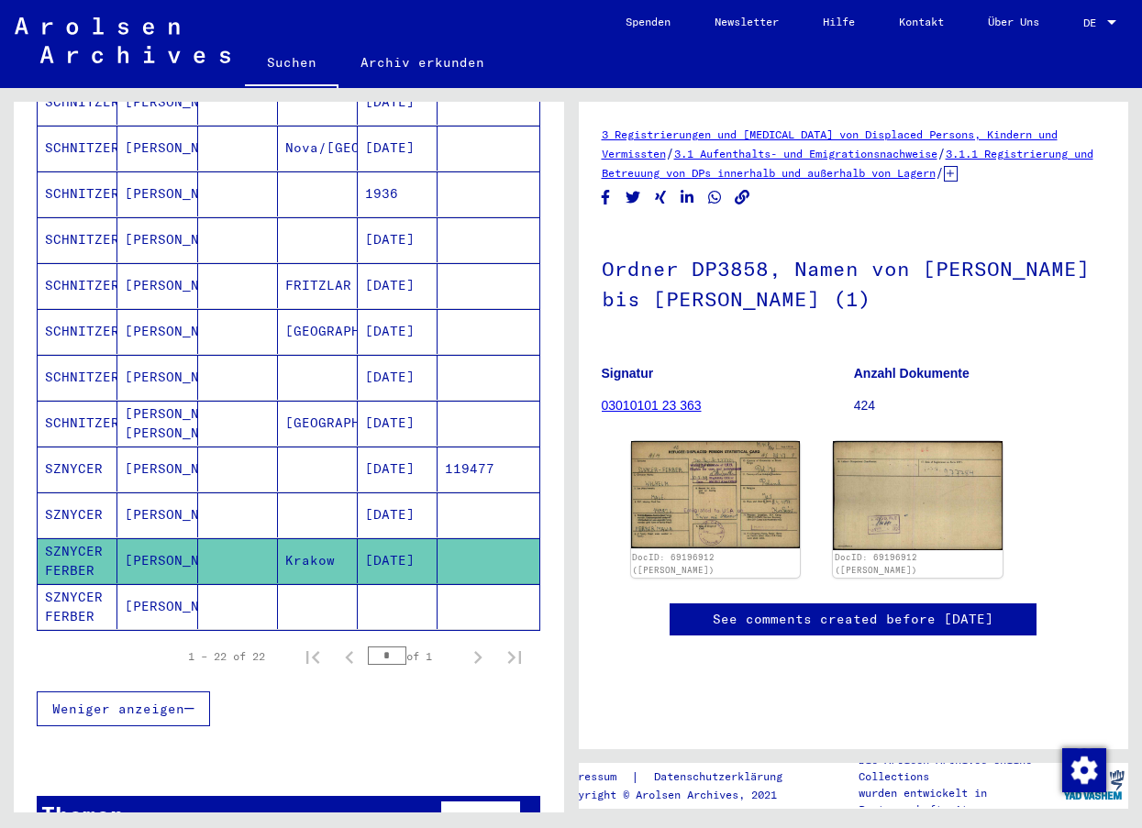
scroll to position [801, 0]
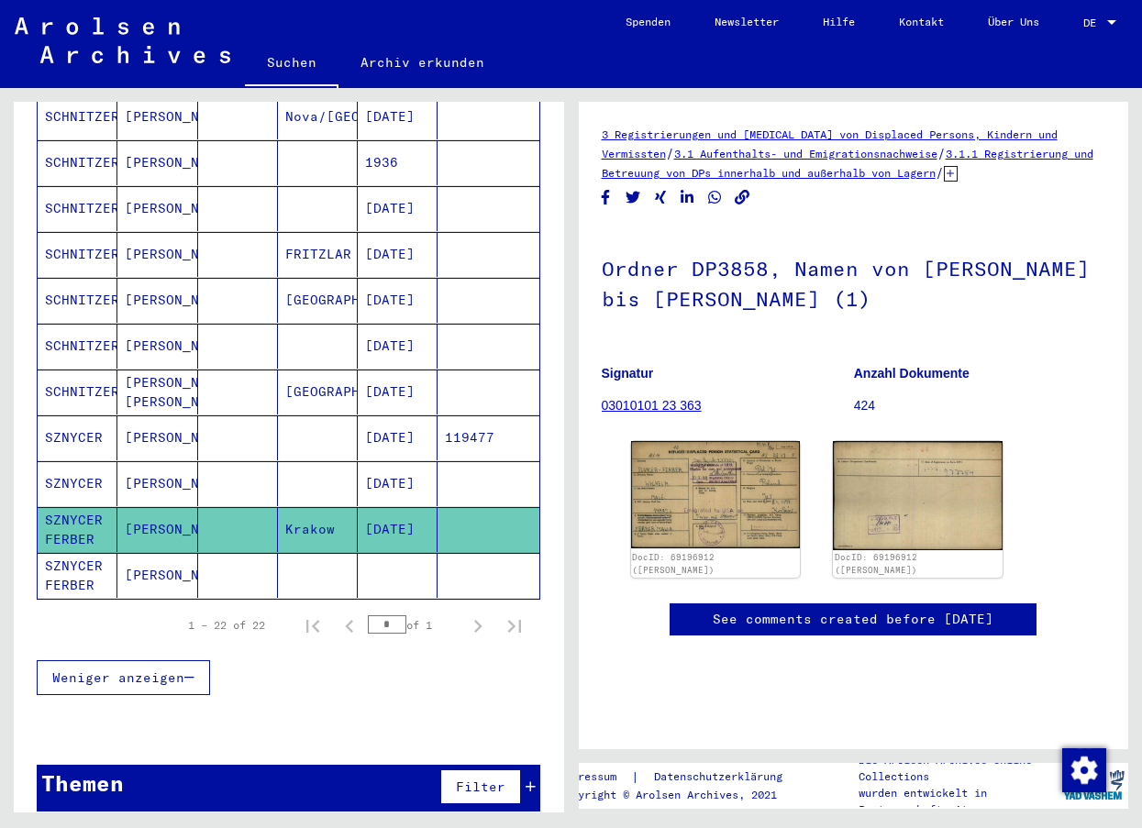
click at [99, 553] on mat-cell "SZNYCER FERBER" at bounding box center [78, 575] width 80 height 45
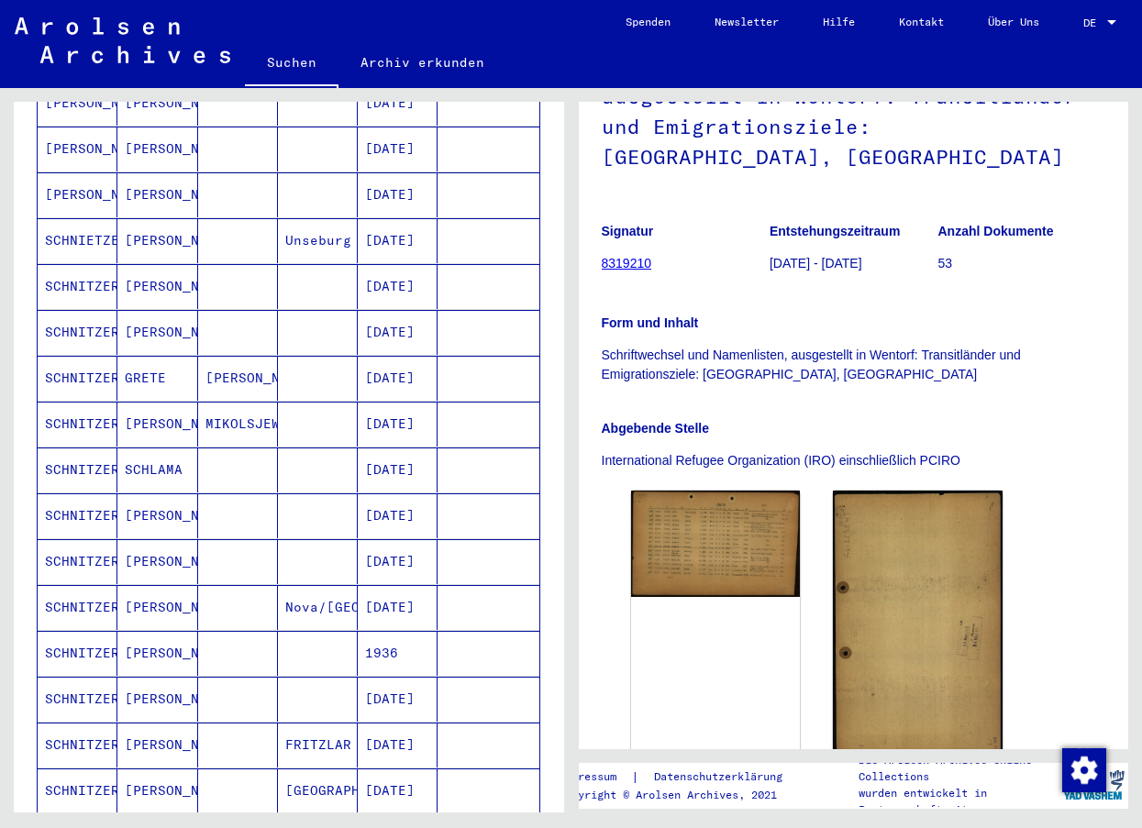
scroll to position [250, 0]
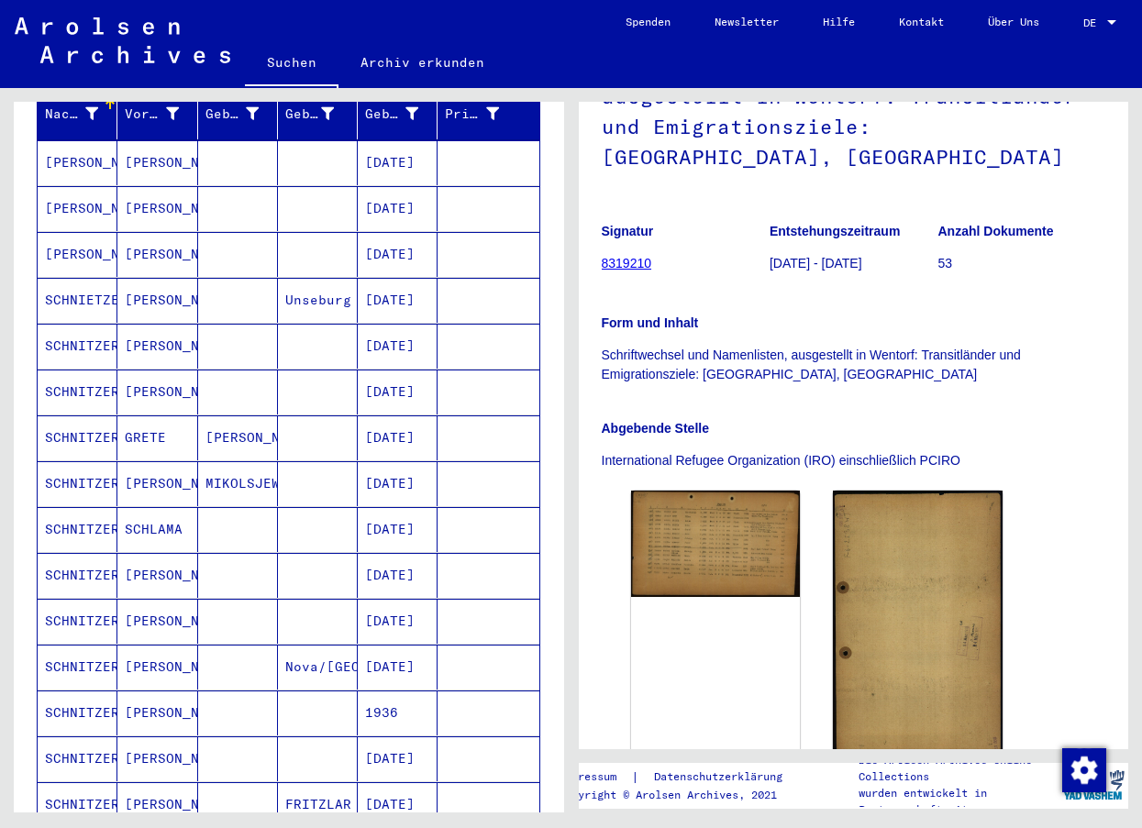
click at [54, 693] on mat-cell "SCHNITZER" at bounding box center [78, 713] width 80 height 45
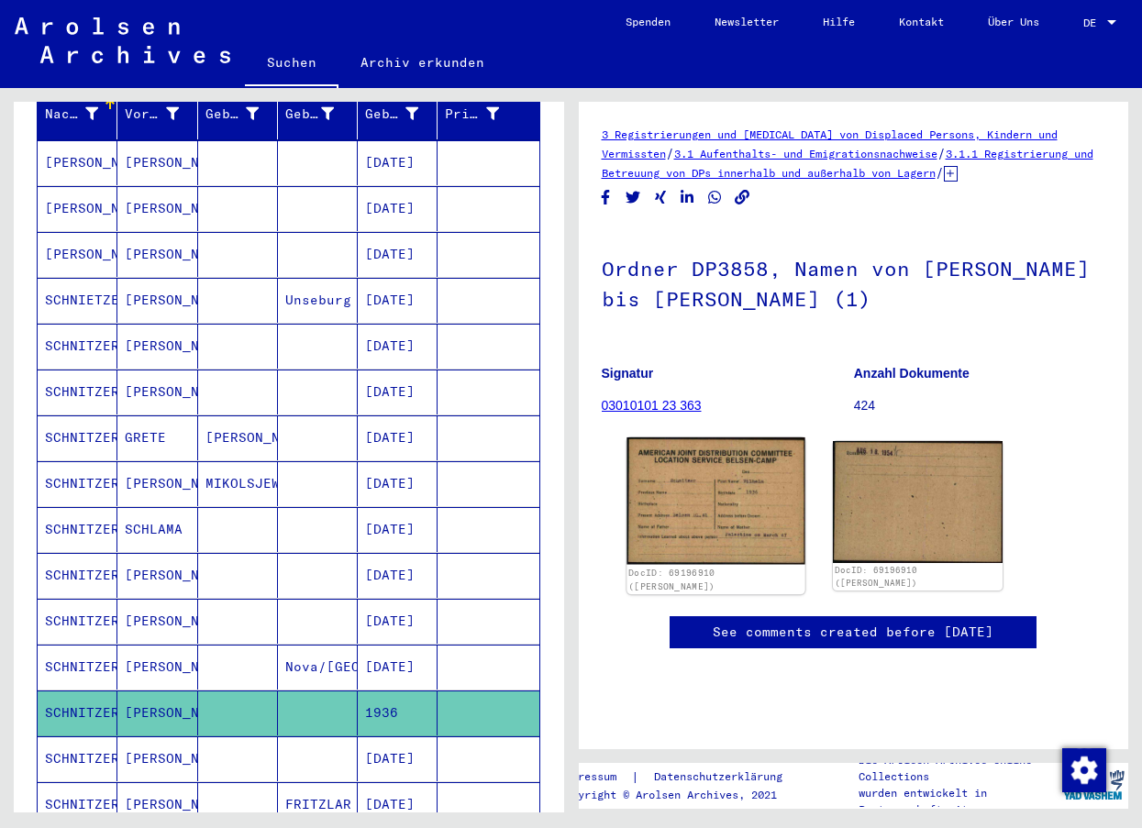
click at [706, 518] on img at bounding box center [716, 502] width 178 height 128
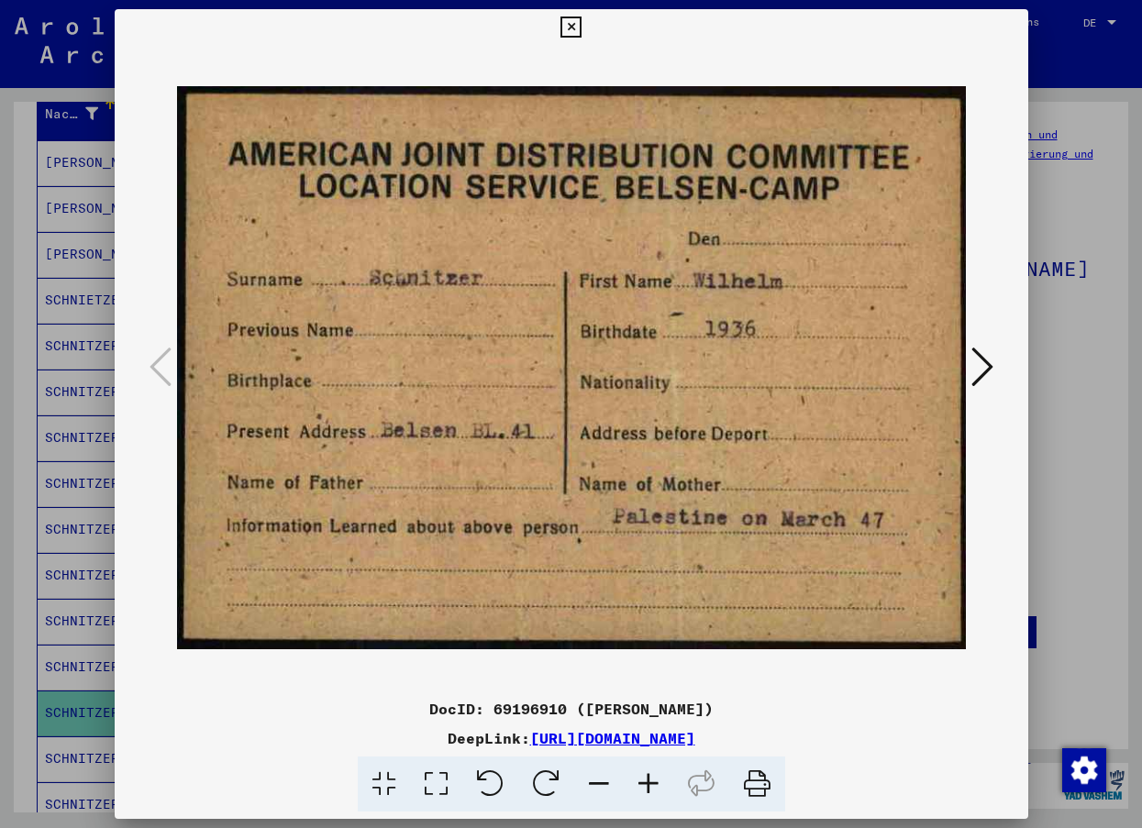
click at [993, 366] on button at bounding box center [982, 368] width 33 height 52
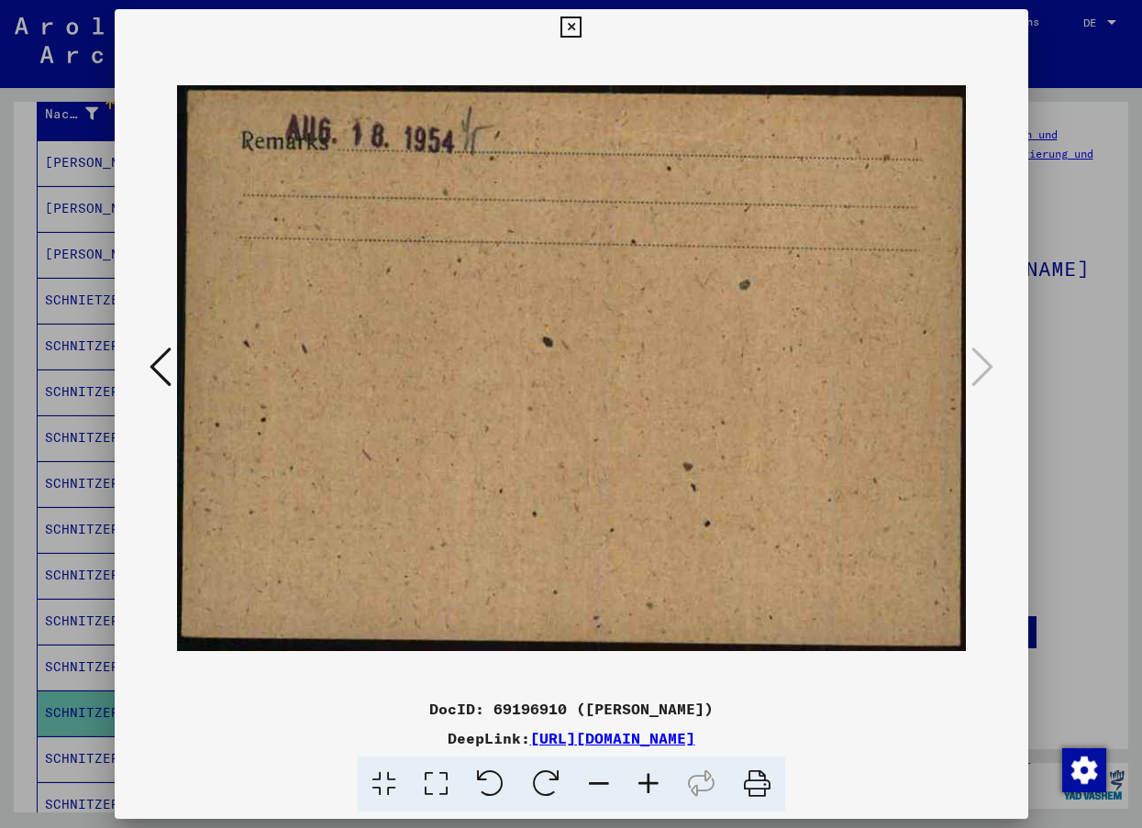
click at [155, 368] on icon at bounding box center [161, 367] width 22 height 44
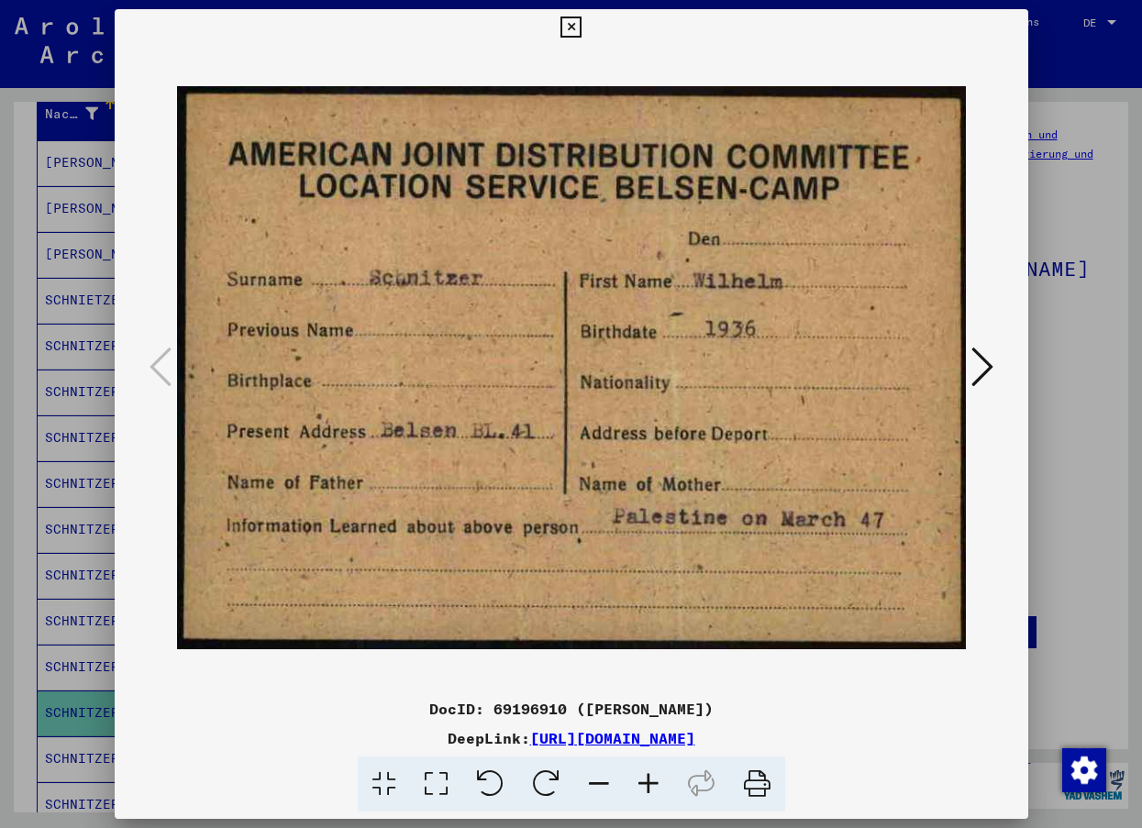
click at [564, 26] on icon at bounding box center [570, 28] width 21 height 22
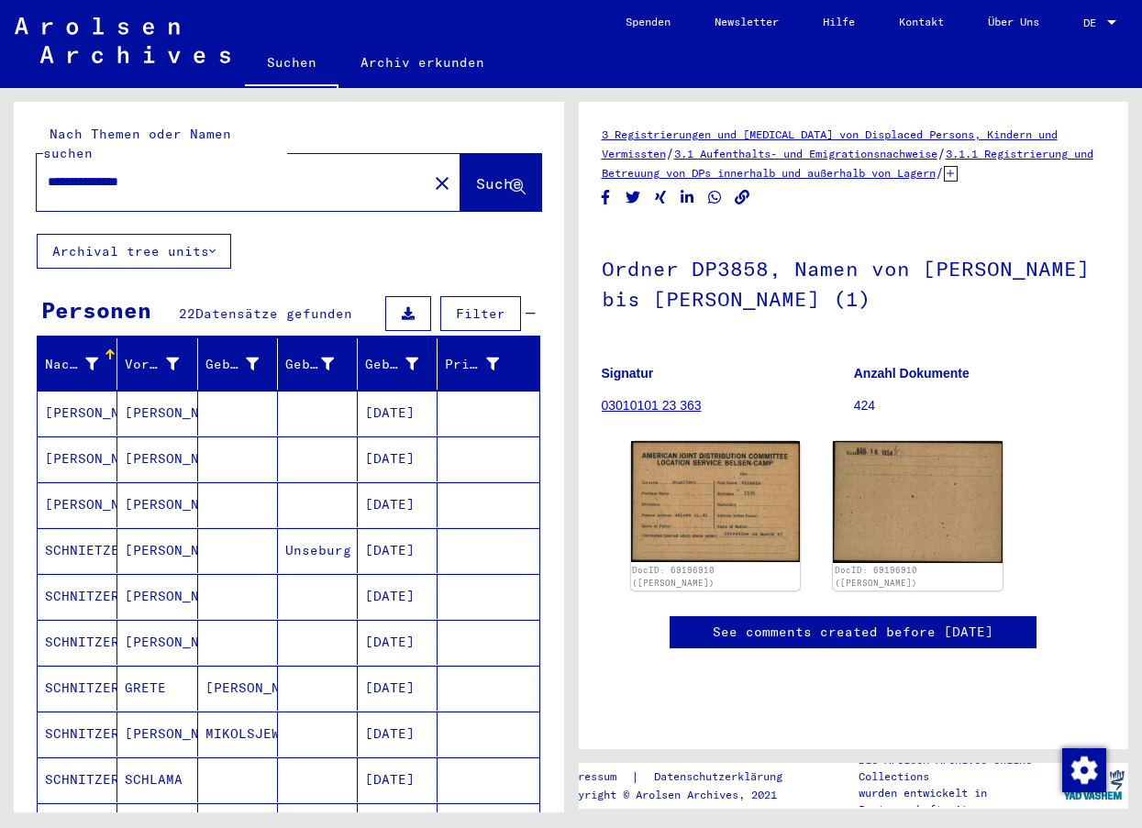
click at [195, 172] on input "**********" at bounding box center [232, 181] width 369 height 19
type input "**********"
click at [476, 174] on span "Suche" at bounding box center [499, 183] width 46 height 18
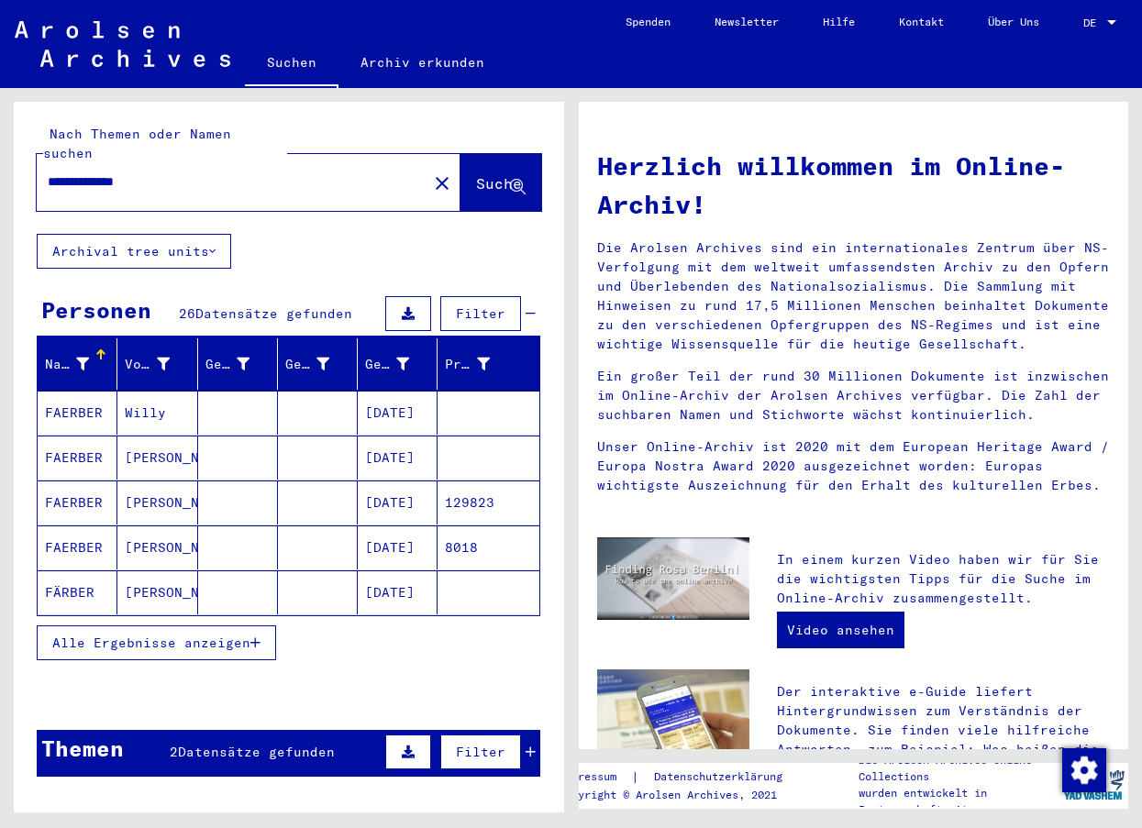
click at [85, 394] on mat-cell "FAERBER" at bounding box center [78, 413] width 80 height 44
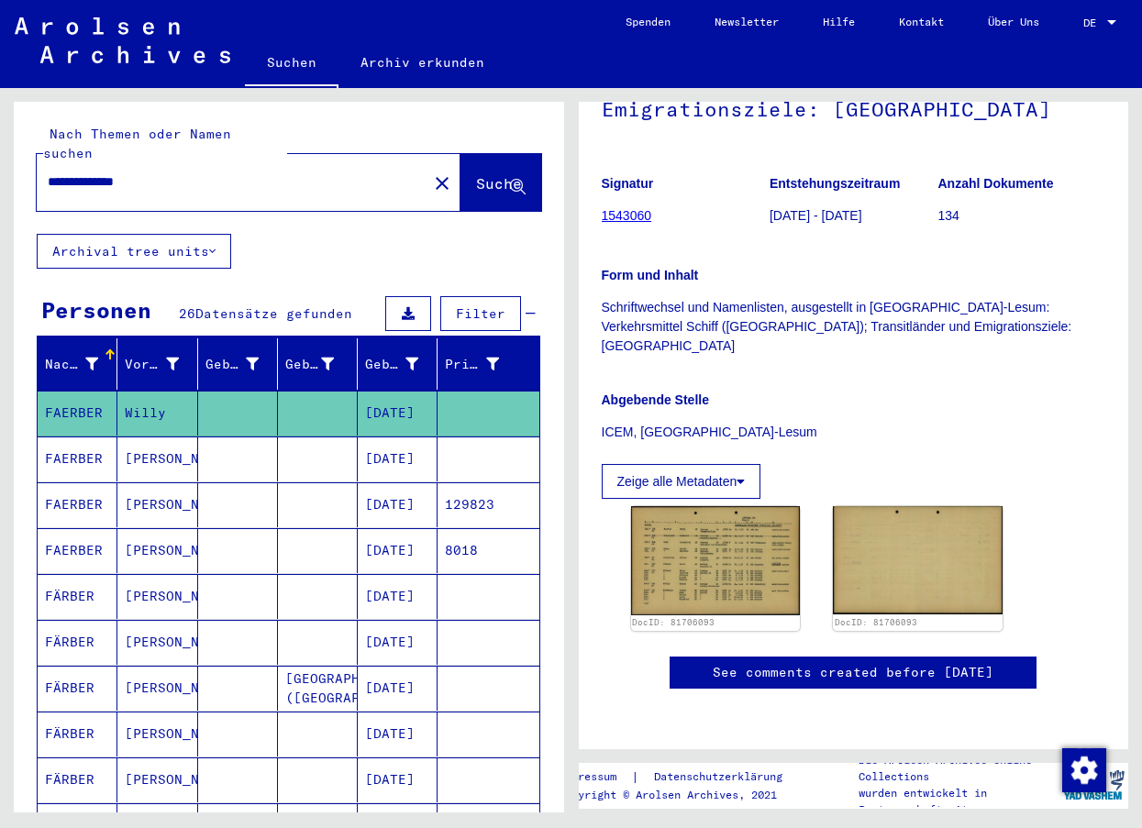
scroll to position [367, 0]
click at [716, 504] on img at bounding box center [716, 561] width 178 height 115
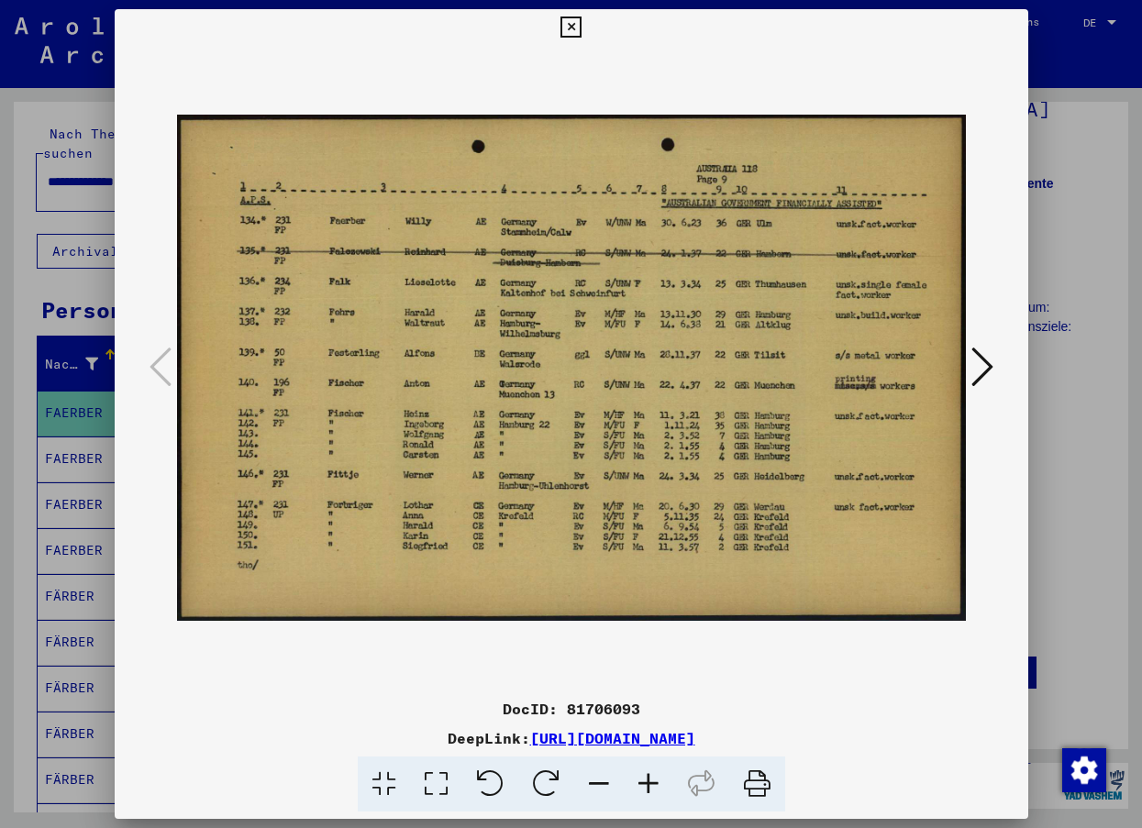
click at [563, 25] on icon at bounding box center [570, 28] width 21 height 22
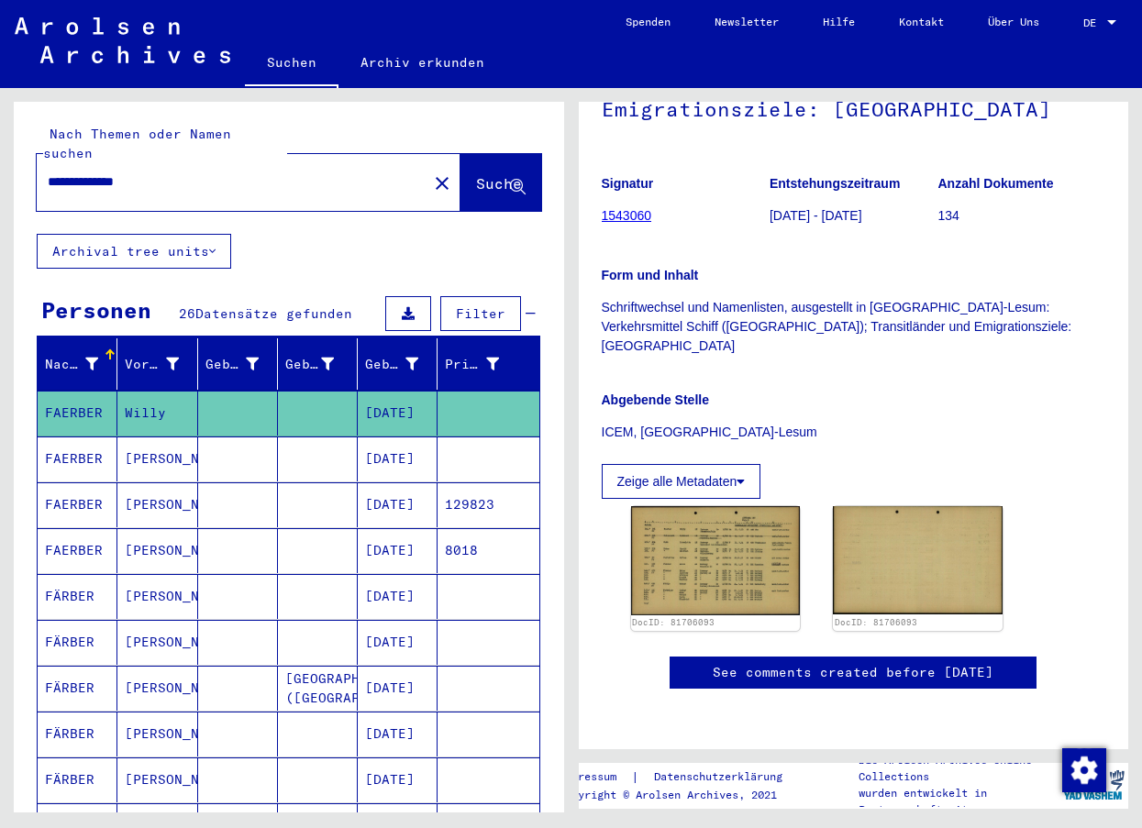
click at [84, 627] on mat-cell "FÄRBER" at bounding box center [78, 642] width 80 height 45
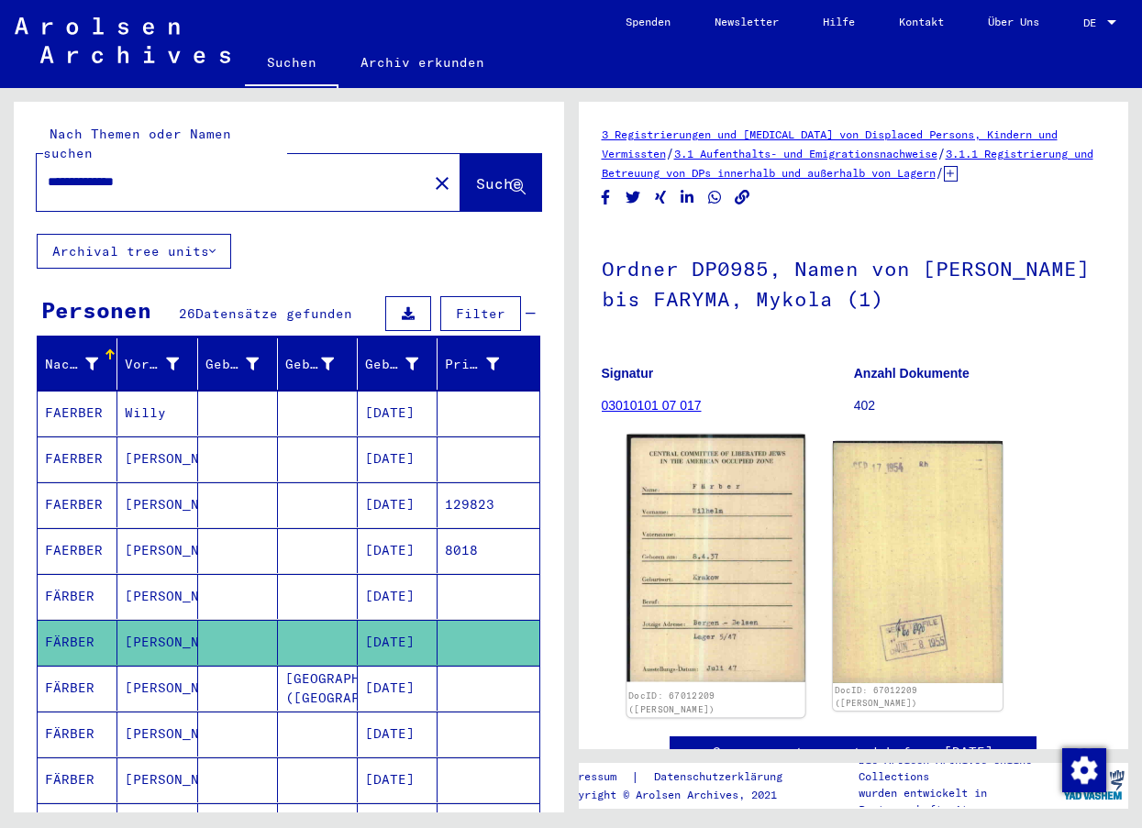
click at [694, 591] on img at bounding box center [716, 559] width 178 height 248
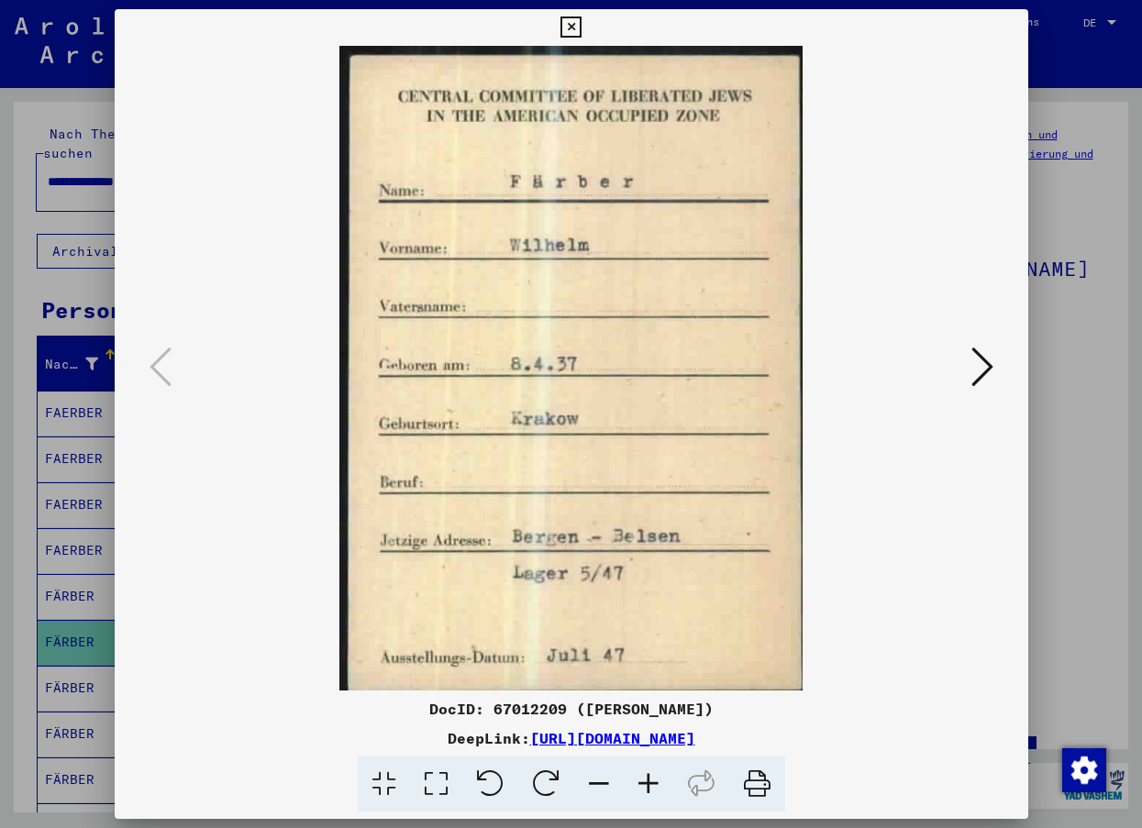
click at [973, 370] on icon at bounding box center [982, 367] width 22 height 44
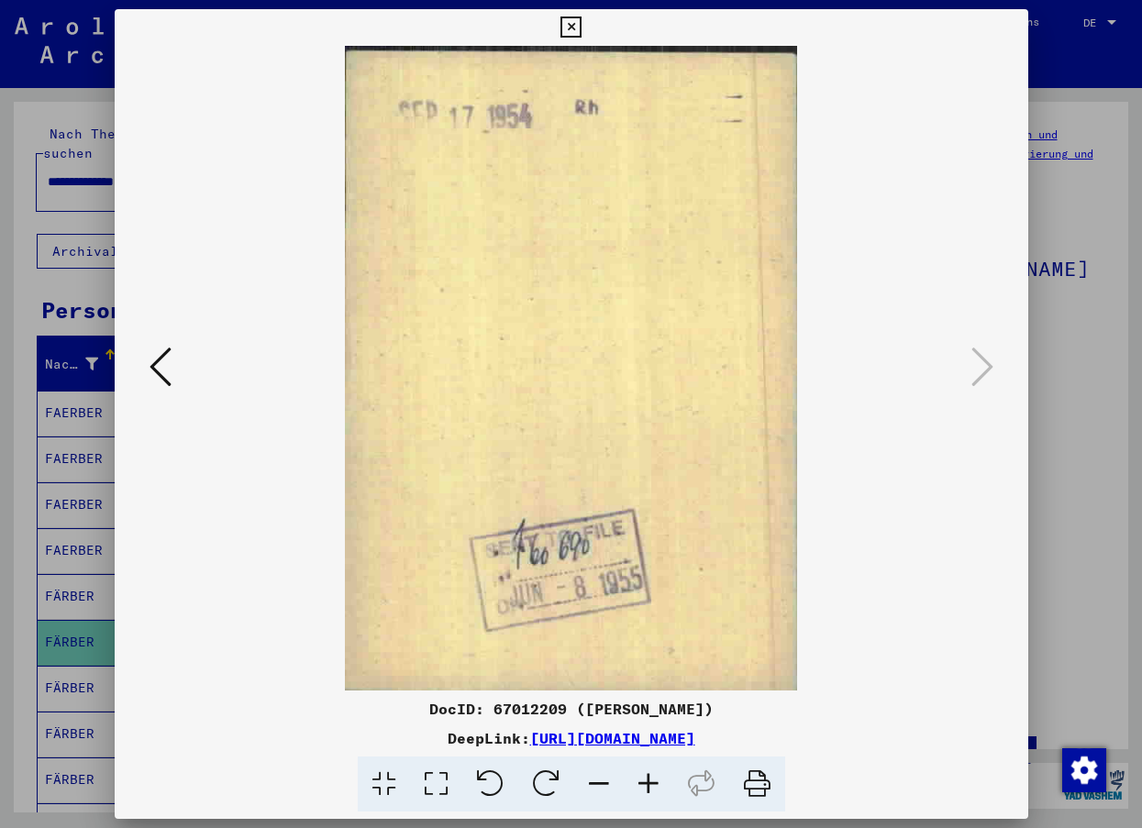
click at [180, 367] on img at bounding box center [571, 368] width 789 height 645
click at [566, 19] on icon at bounding box center [570, 28] width 21 height 22
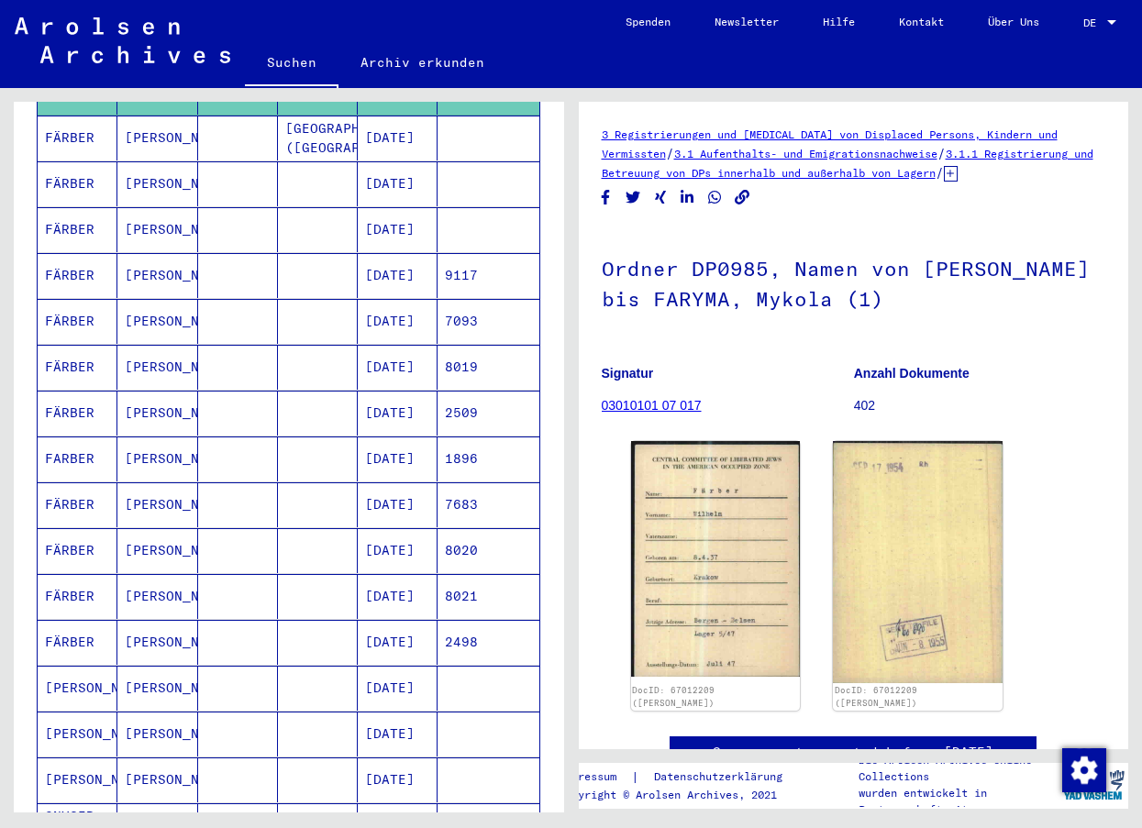
scroll to position [642, 0]
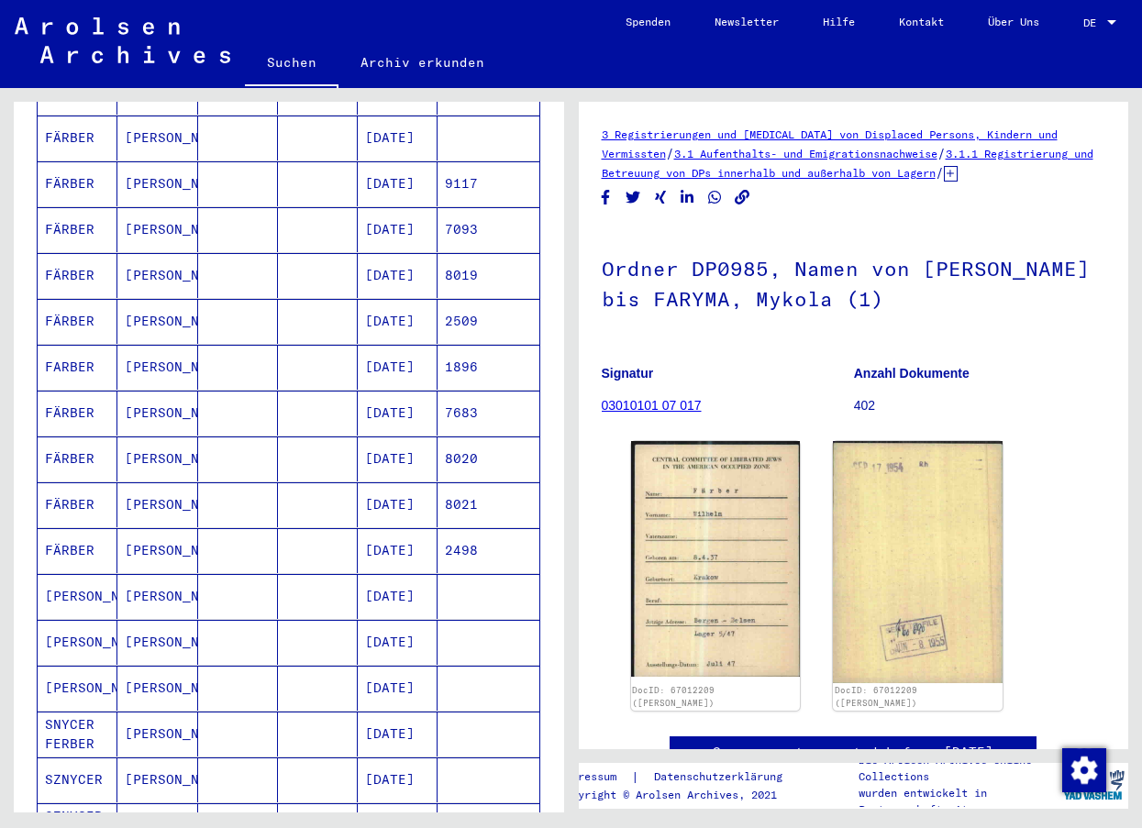
click at [89, 583] on mat-cell "[PERSON_NAME]" at bounding box center [78, 596] width 80 height 45
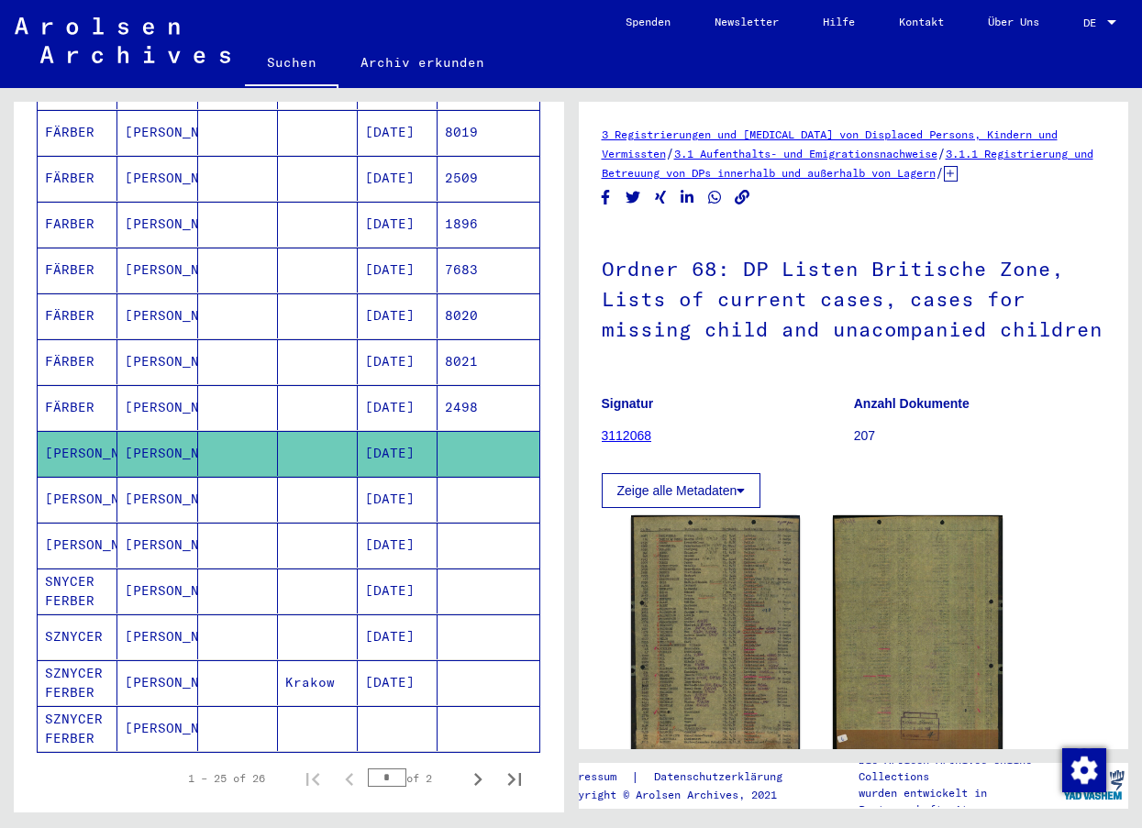
scroll to position [826, 0]
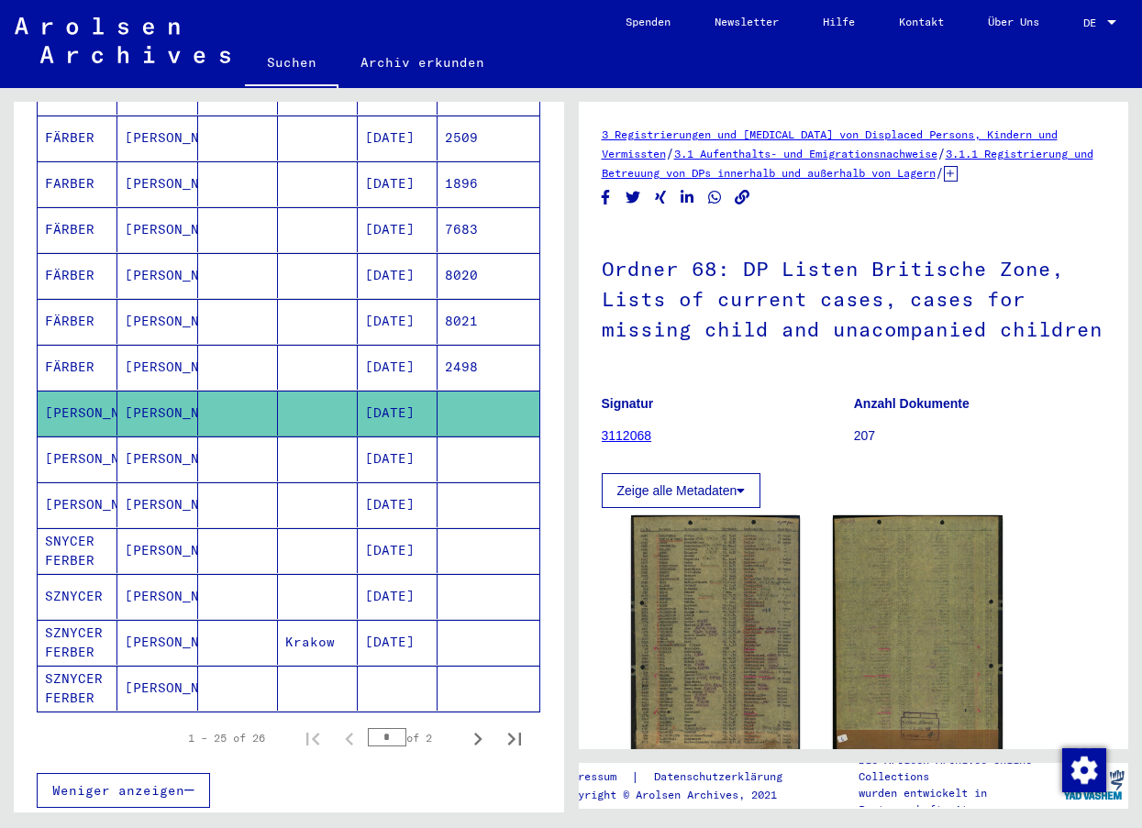
click at [81, 669] on mat-cell "SZNYCER FERBER" at bounding box center [78, 688] width 80 height 45
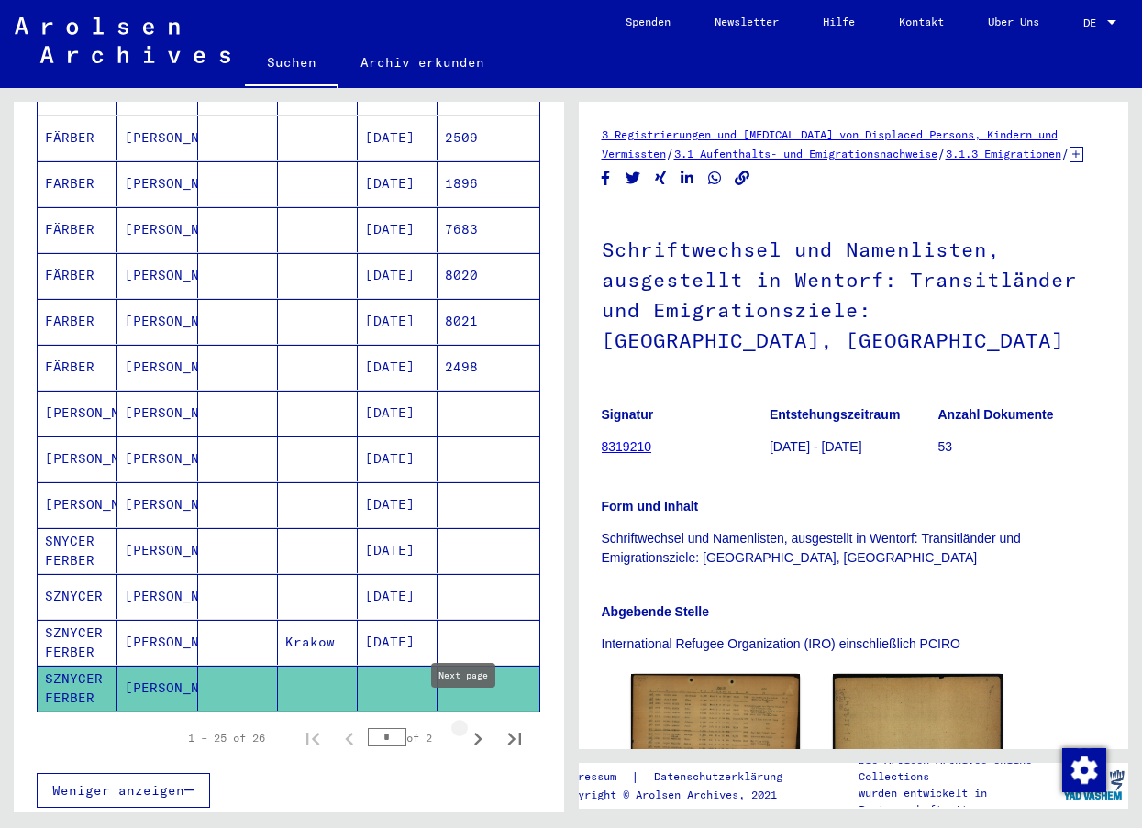
click at [468, 727] on icon "Next page" at bounding box center [478, 740] width 26 height 26
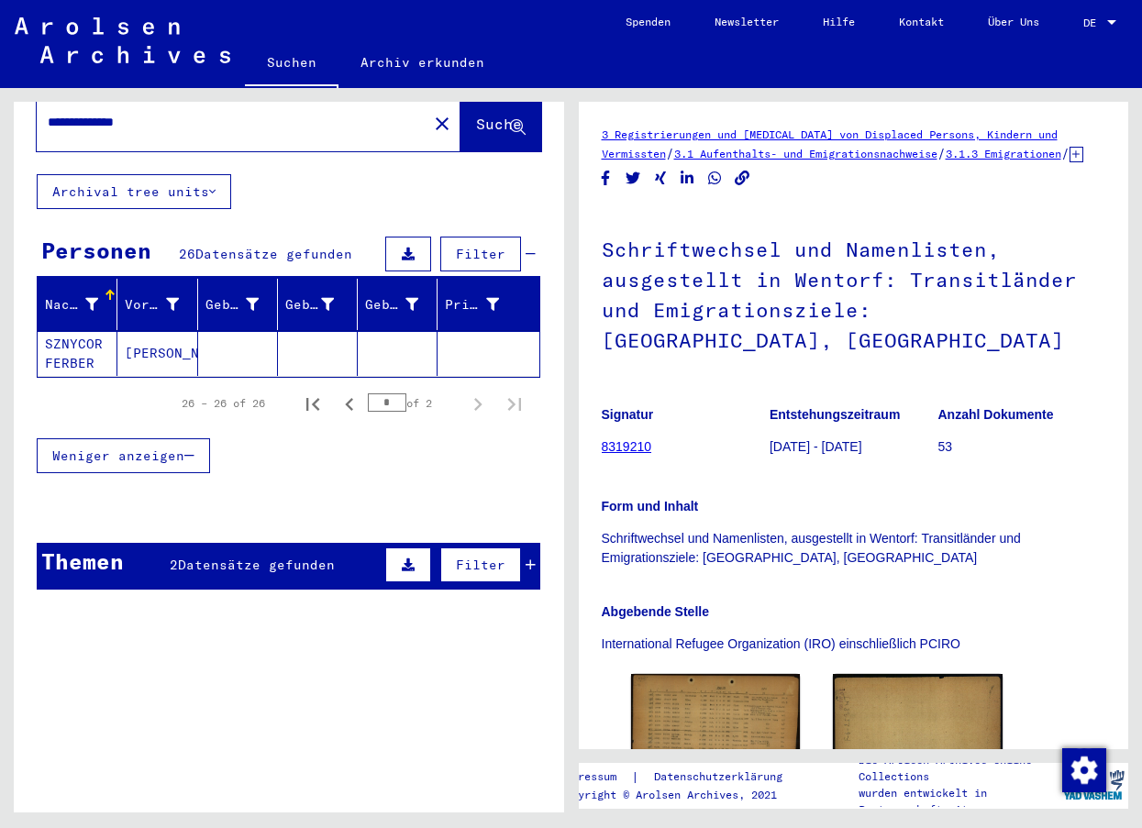
click at [68, 332] on mat-cell "SZNYCOR FERBER" at bounding box center [78, 353] width 80 height 45
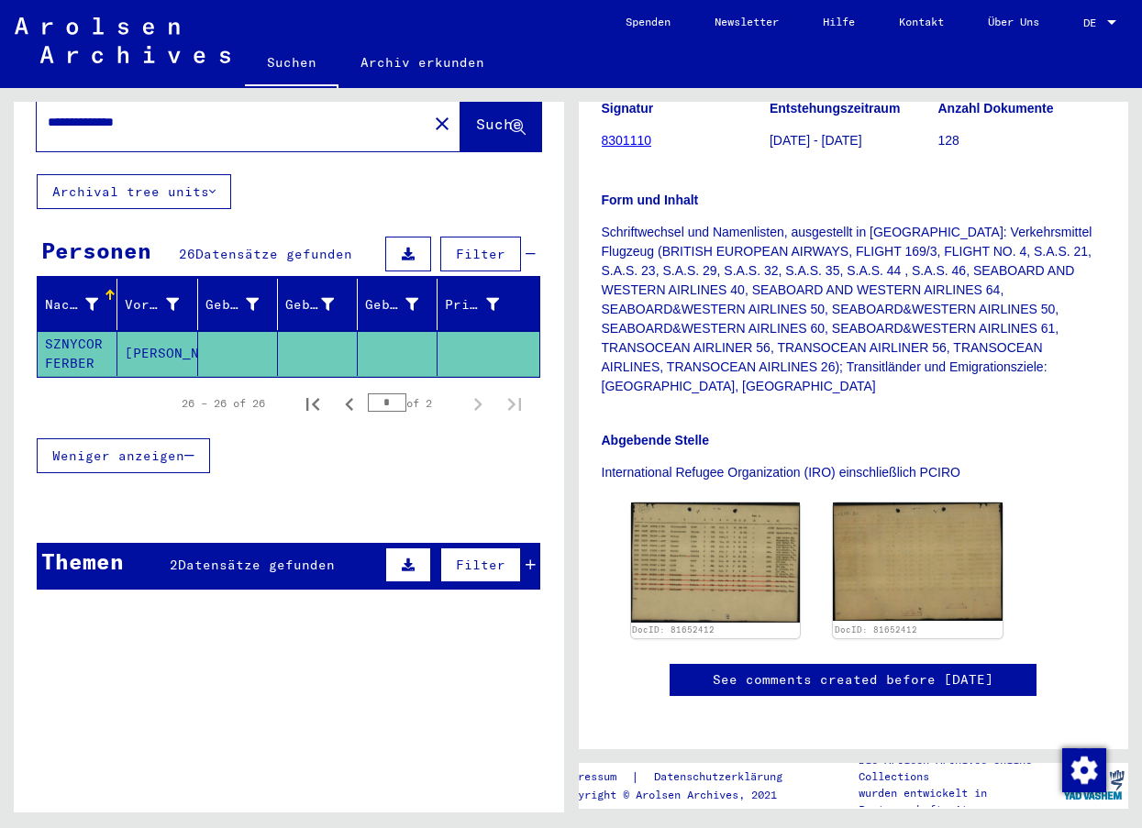
scroll to position [459, 0]
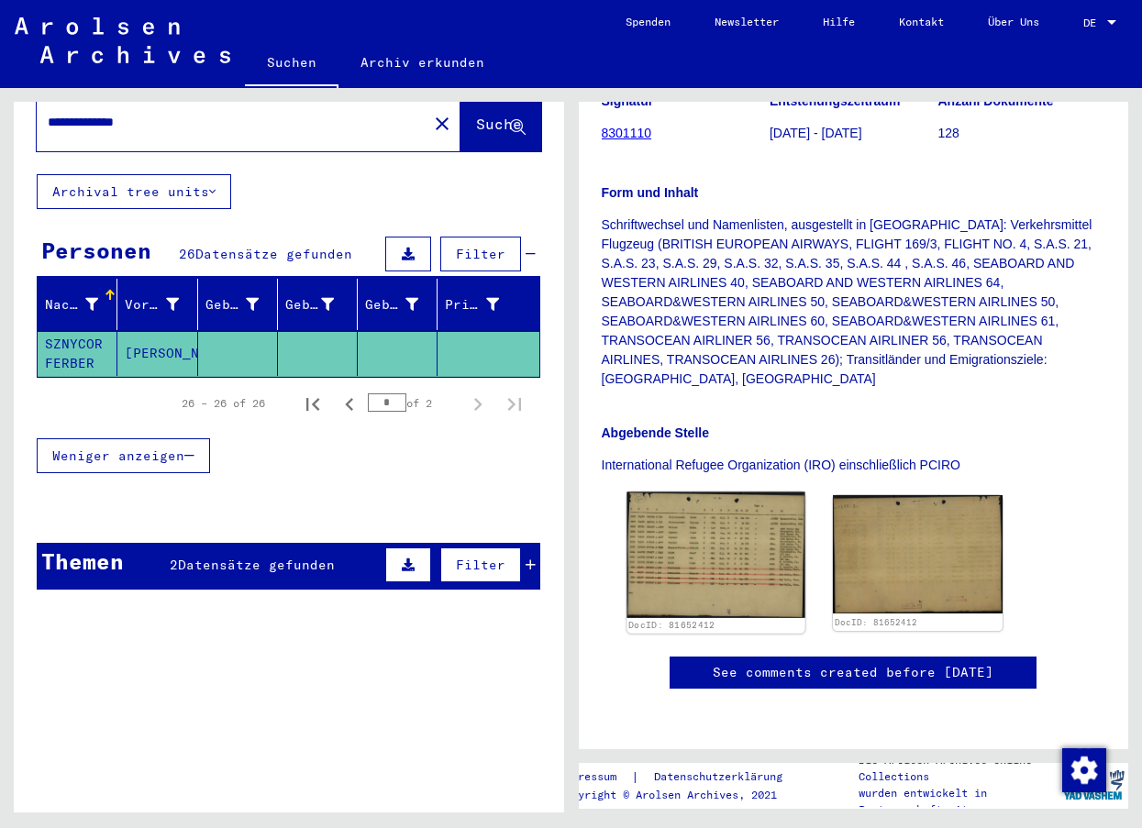
click at [739, 493] on img at bounding box center [716, 556] width 178 height 126
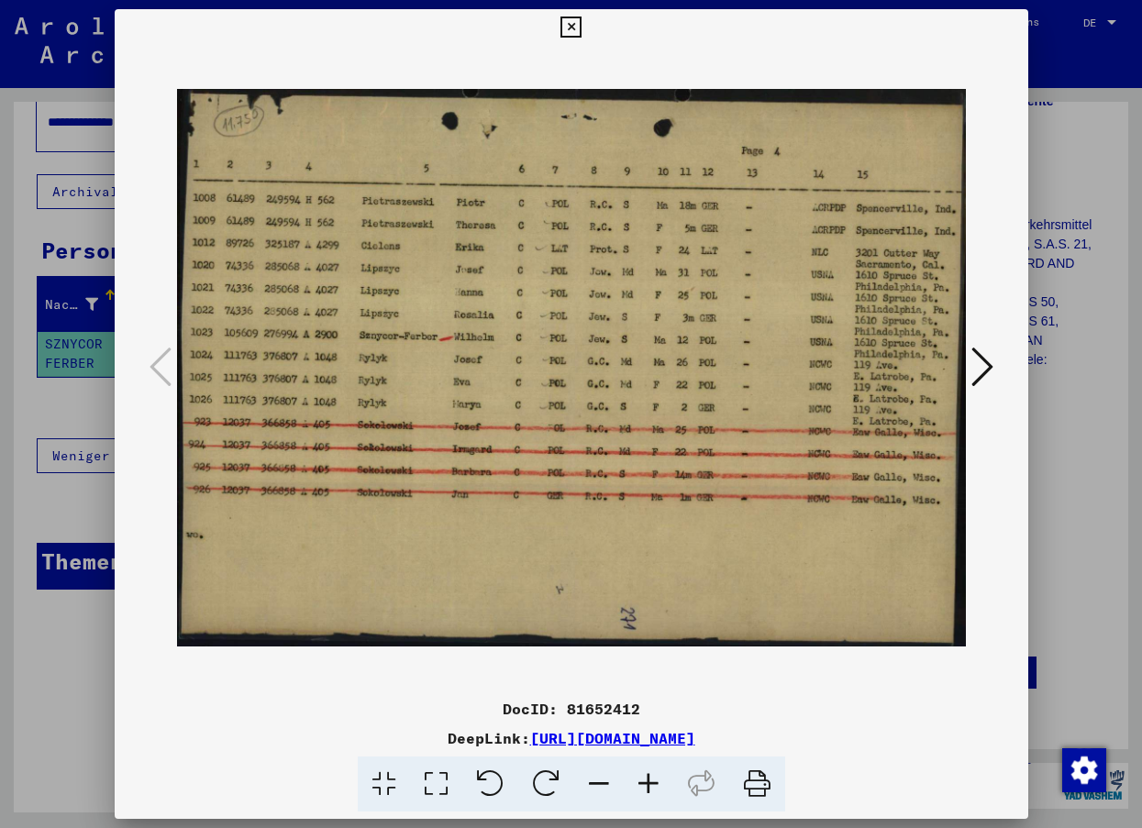
click at [568, 28] on icon at bounding box center [570, 28] width 21 height 22
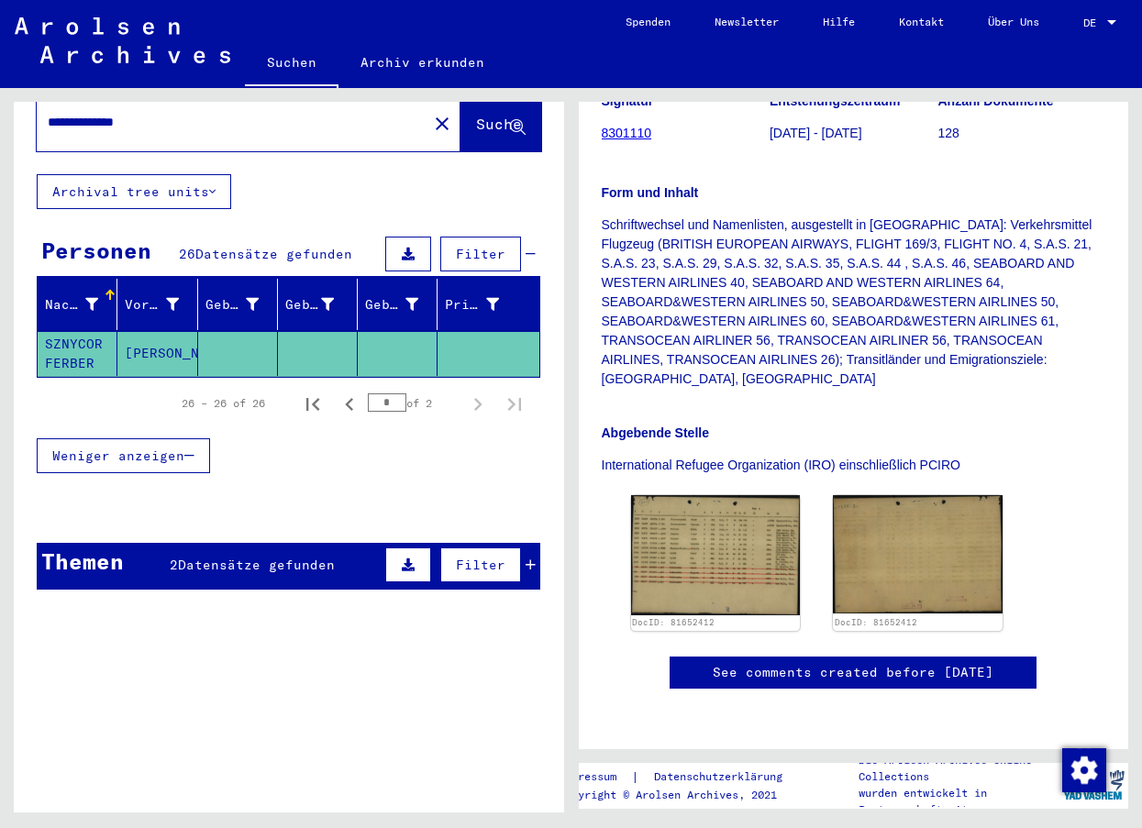
scroll to position [0, 0]
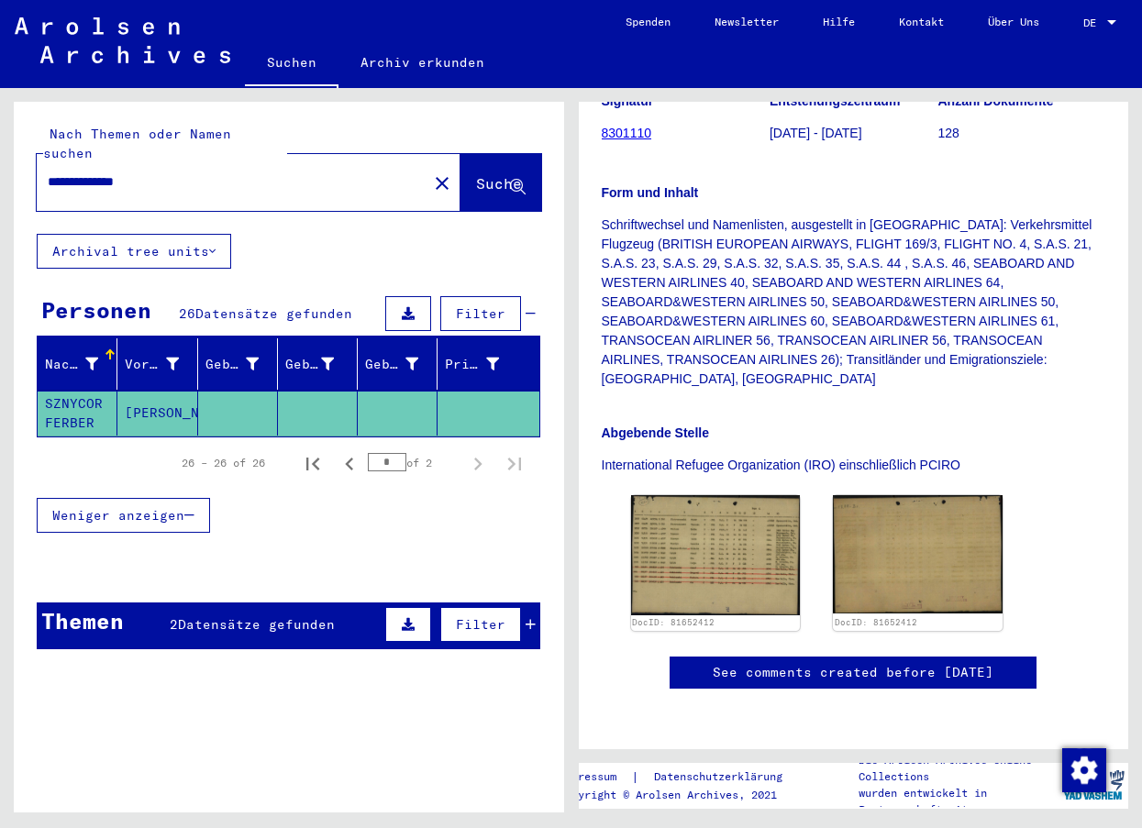
click at [180, 172] on input "**********" at bounding box center [232, 181] width 369 height 19
click at [61, 391] on mat-cell "SZNYCOR FERBER" at bounding box center [78, 413] width 80 height 45
click at [63, 391] on mat-cell "SZNYCOR FERBER" at bounding box center [78, 413] width 80 height 45
click at [60, 391] on mat-cell "SZNYCOR FERBER" at bounding box center [78, 413] width 80 height 45
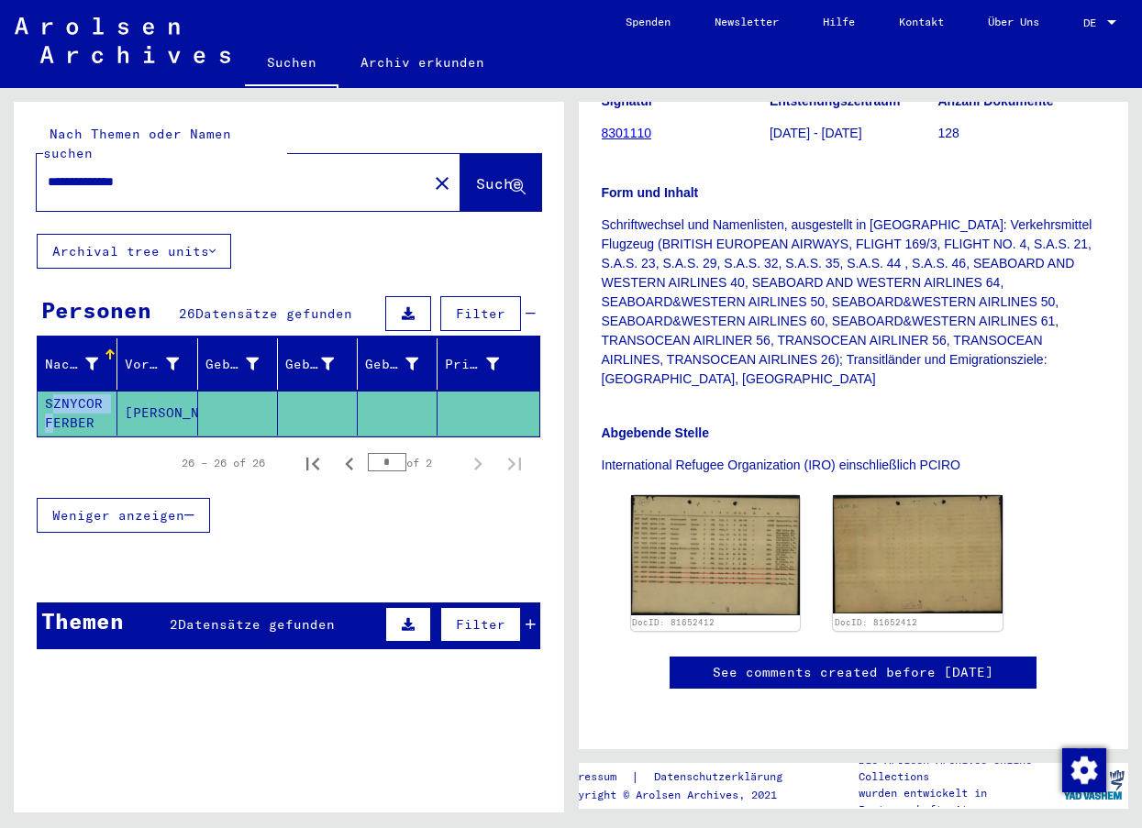
click at [60, 391] on mat-cell "SZNYCOR FERBER" at bounding box center [78, 413] width 80 height 45
click at [61, 391] on mat-cell "SZNYCOR FERBER" at bounding box center [78, 413] width 80 height 45
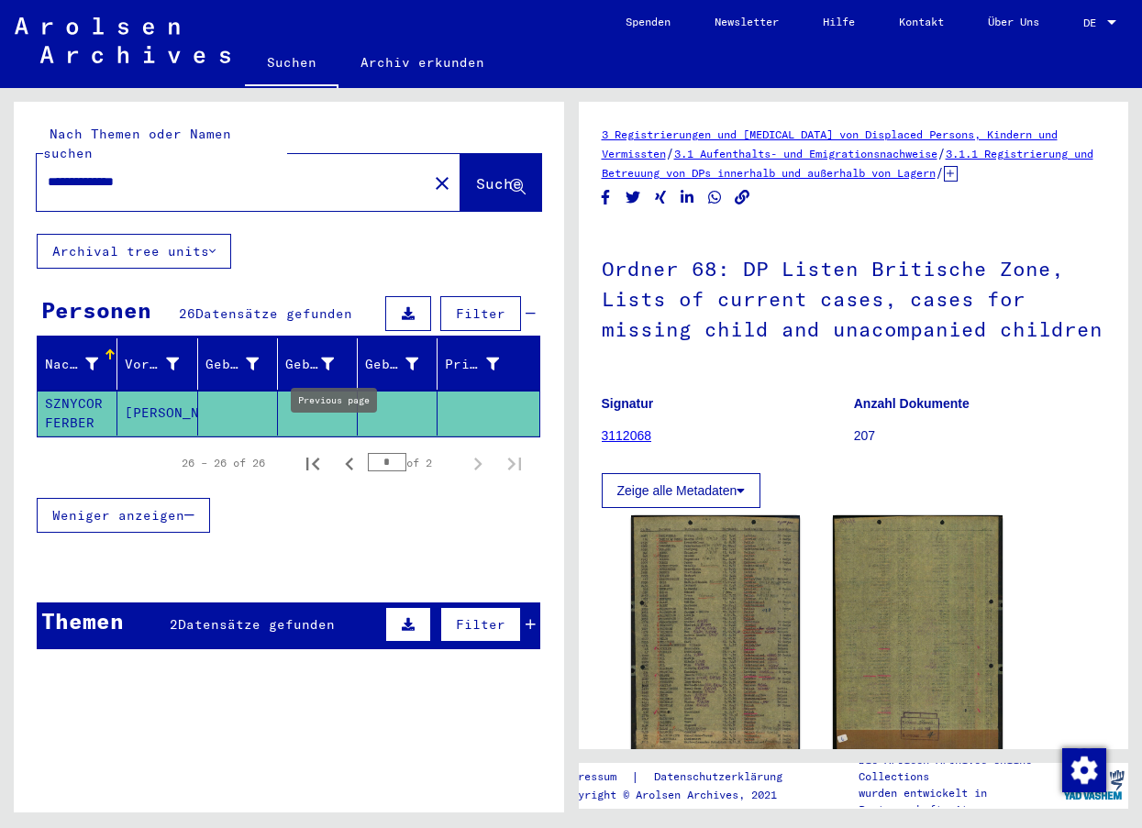
click at [337, 451] on icon "Previous page" at bounding box center [350, 464] width 26 height 26
type input "*"
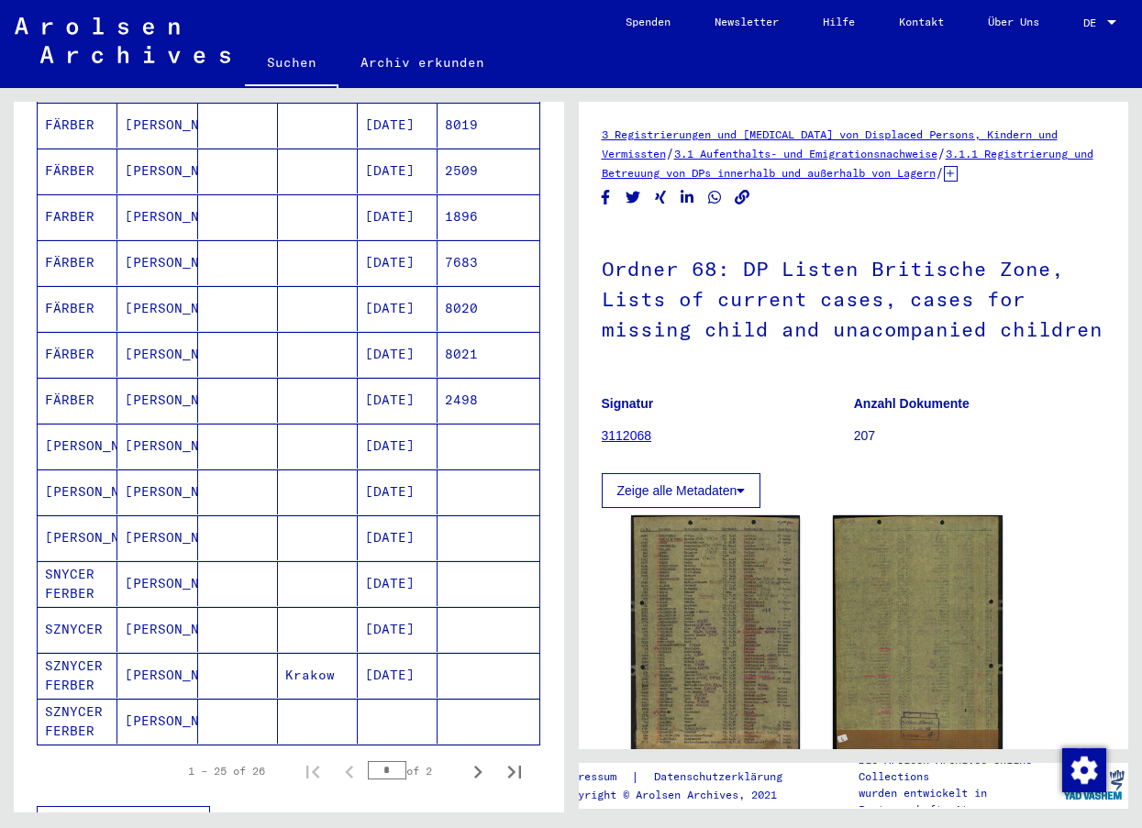
scroll to position [917, 0]
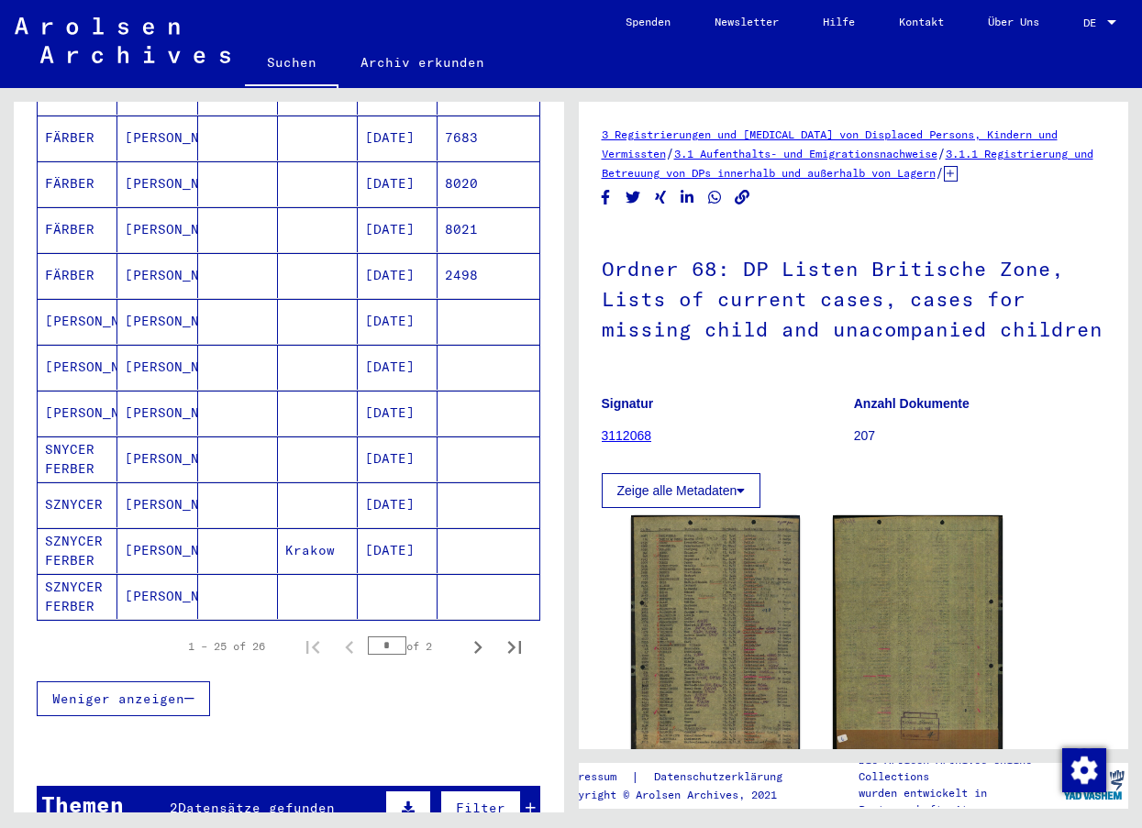
click at [146, 308] on mat-cell "[PERSON_NAME]" at bounding box center [157, 321] width 80 height 45
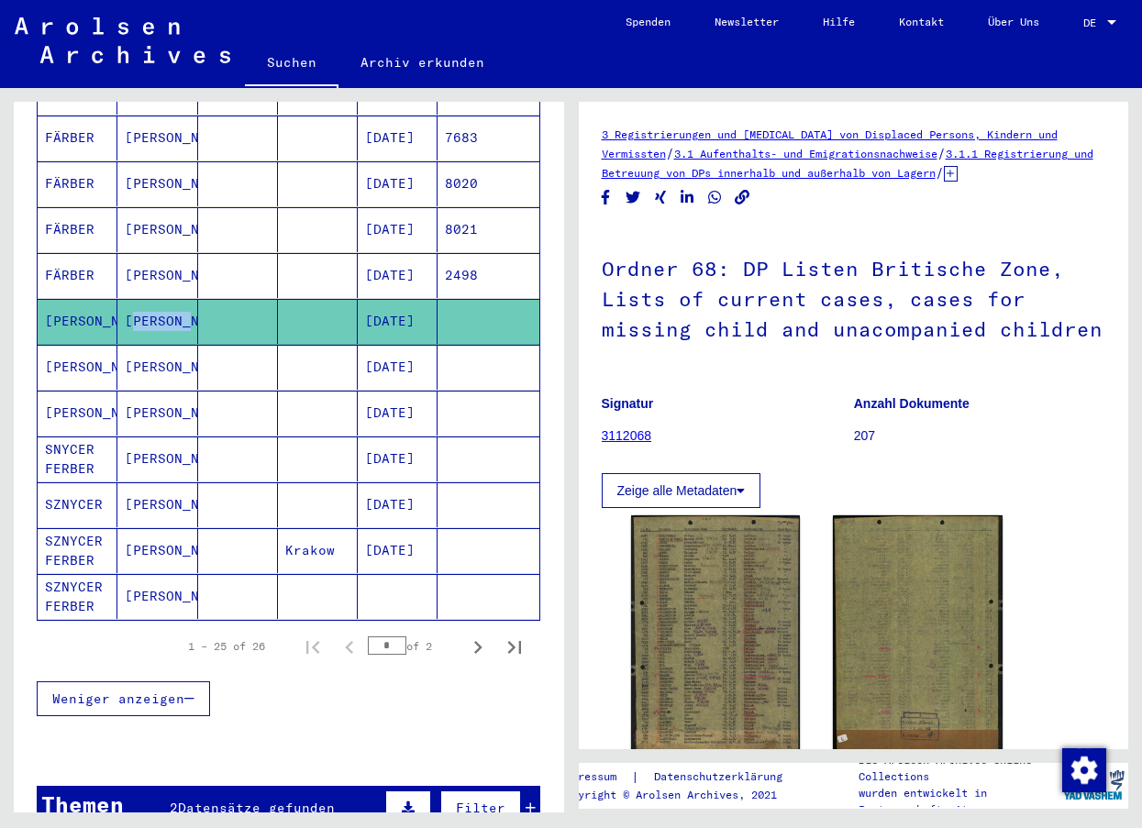
click at [146, 308] on mat-cell "[PERSON_NAME]" at bounding box center [157, 321] width 80 height 45
click at [74, 314] on mat-cell "[PERSON_NAME]" at bounding box center [78, 321] width 80 height 45
click at [135, 308] on mat-cell "[PERSON_NAME]" at bounding box center [157, 321] width 80 height 45
